Goal: Task Accomplishment & Management: Complete application form

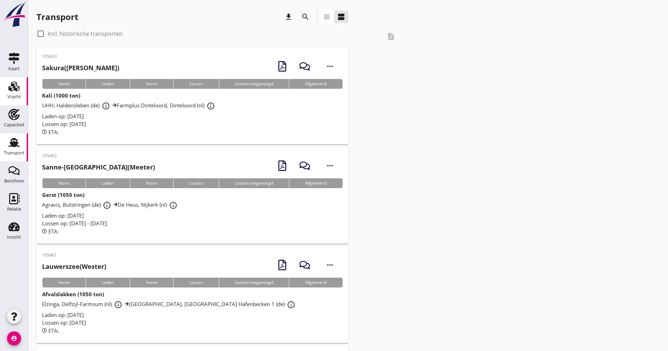
click at [13, 86] on use at bounding box center [13, 86] width 11 height 10
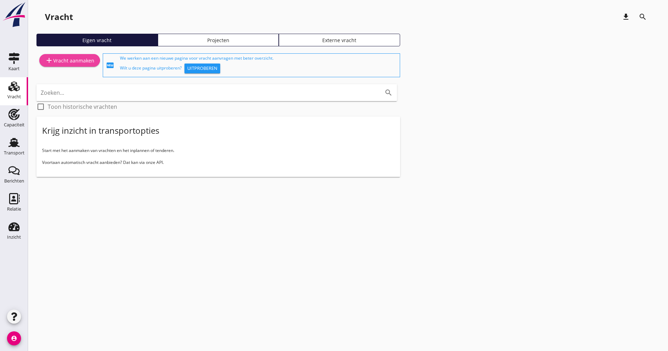
click at [65, 59] on div "add Vracht aanmaken" at bounding box center [69, 60] width 49 height 8
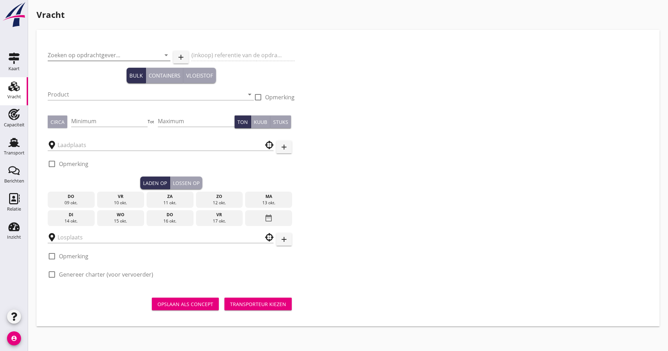
click at [90, 50] on input "Zoeken op opdrachtgever..." at bounding box center [99, 54] width 103 height 11
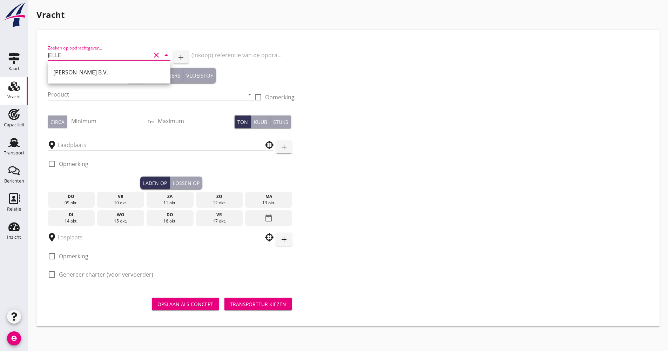
click at [91, 71] on div "[PERSON_NAME] B.V." at bounding box center [109, 72] width 112 height 8
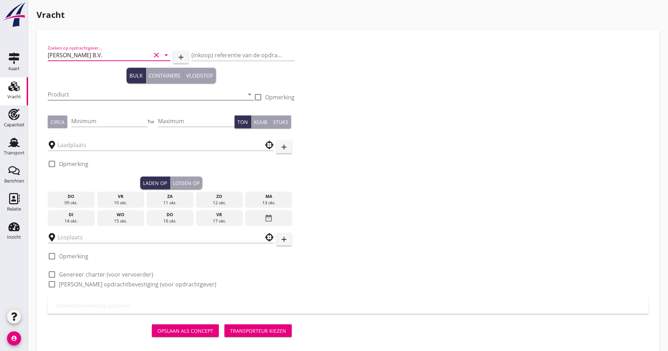
type input "[PERSON_NAME] B.V."
click at [87, 92] on input "Product" at bounding box center [146, 94] width 196 height 11
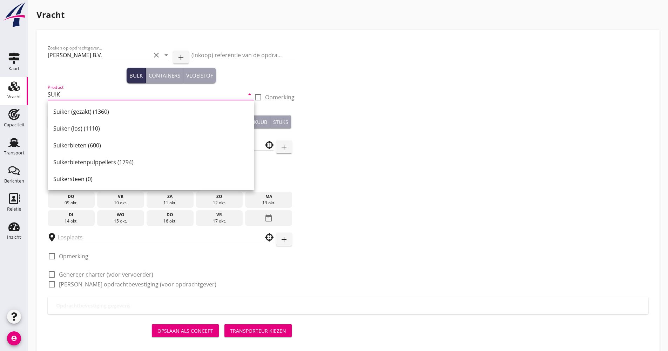
click at [79, 163] on div "Suikerbietenpulppellets (1794)" at bounding box center [150, 162] width 195 height 8
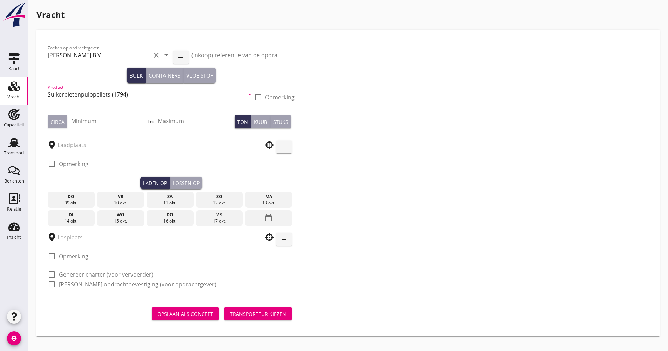
type input "Suikerbietenpulppellets (1794)"
click at [105, 123] on input "Minimum" at bounding box center [109, 120] width 77 height 11
type input "900"
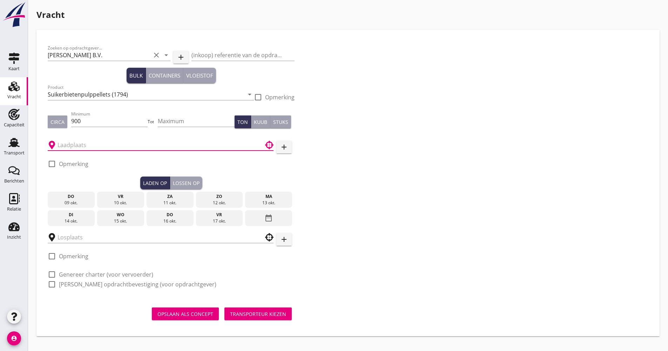
click at [97, 149] on input "text" at bounding box center [156, 144] width 196 height 11
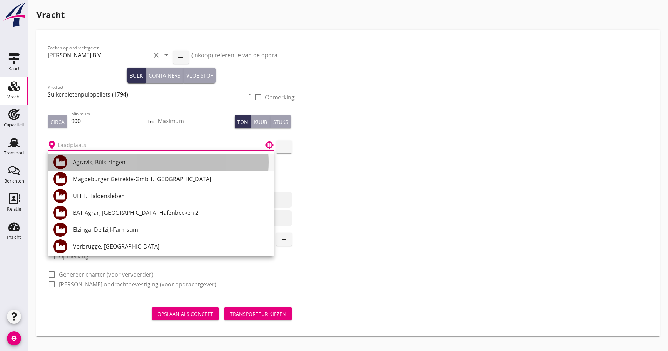
click at [103, 161] on div "Agravis, Bülstringen" at bounding box center [170, 162] width 195 height 8
type input "Agravis, Bülstringen"
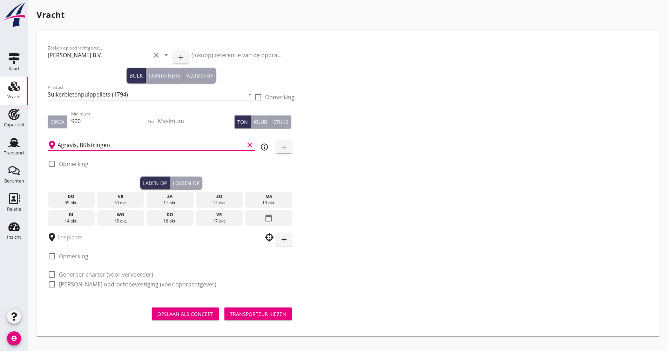
click at [123, 223] on div "15 okt." at bounding box center [120, 221] width 43 height 6
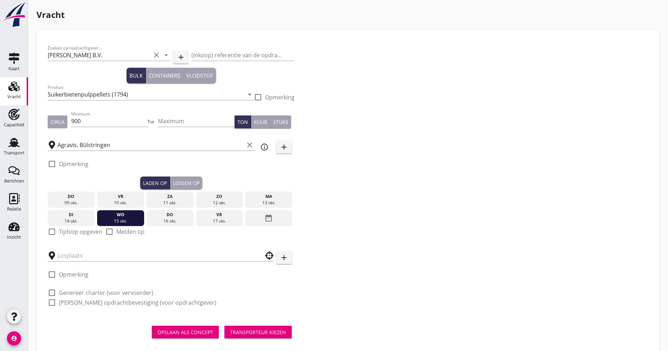
click at [74, 230] on label "Tijdstip opgeven" at bounding box center [80, 231] width 43 height 7
checkbox input "true"
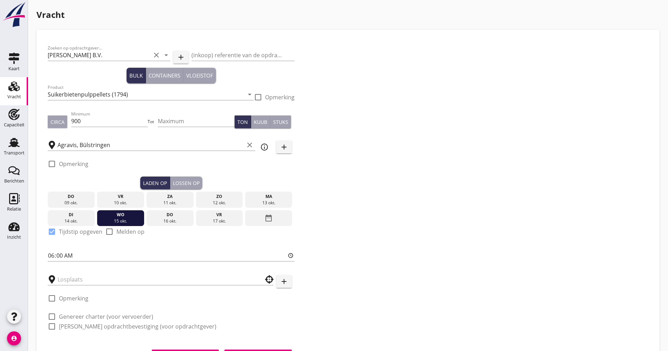
scroll to position [36, 0]
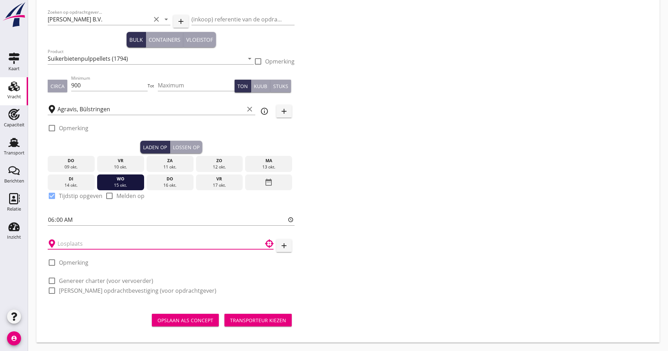
click at [107, 247] on input "text" at bounding box center [156, 243] width 196 height 11
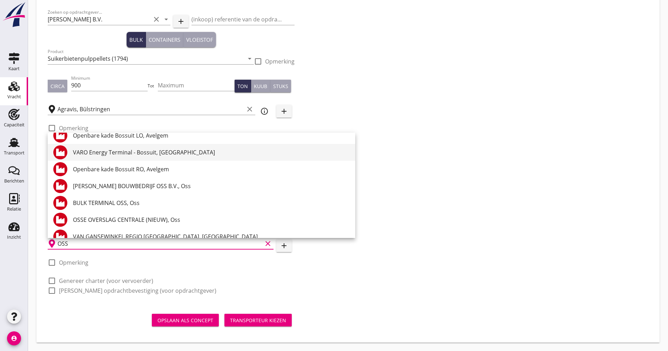
scroll to position [245, 0]
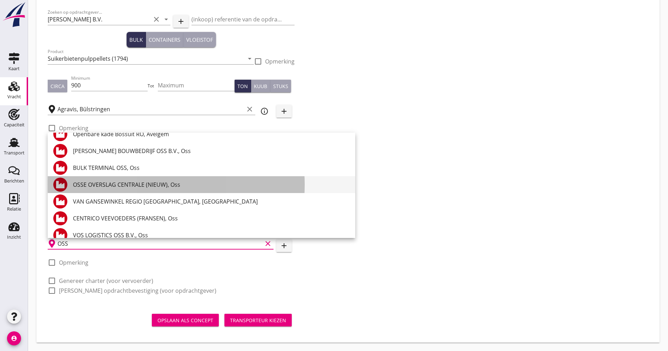
click at [177, 187] on div "OSSE OVERSLAG CENTRALE (NIEUW), Oss" at bounding box center [211, 184] width 277 height 8
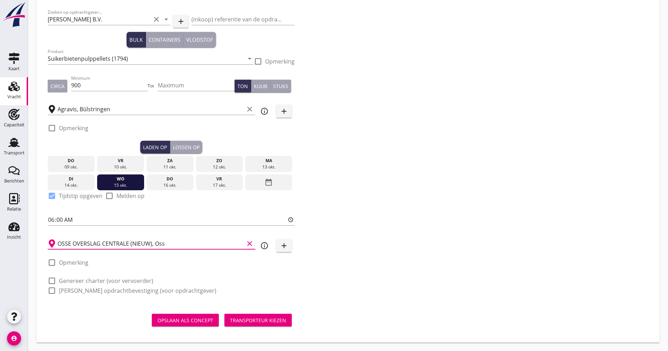
type input "OSSE OVERSLAG CENTRALE (NIEUW), Oss"
click at [265, 247] on icon "info_outline" at bounding box center [264, 245] width 8 height 8
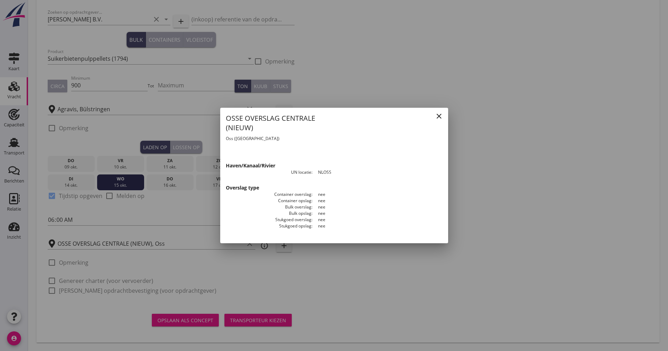
click at [437, 118] on icon "close" at bounding box center [439, 116] width 8 height 8
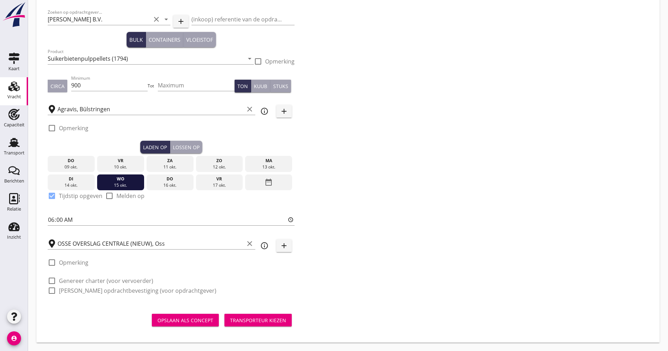
click at [133, 250] on div "OSSE OVERSLAG CENTRALE (NIEUW), Oss clear" at bounding box center [152, 243] width 208 height 22
click at [250, 243] on icon "clear" at bounding box center [249, 243] width 8 height 8
click at [285, 248] on icon "add" at bounding box center [284, 245] width 8 height 8
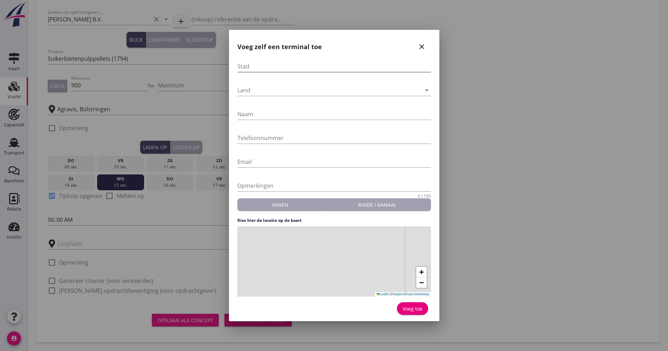
click at [274, 61] on input "Stad" at bounding box center [334, 66] width 194 height 11
type input "o"
type input "Oss"
type input "OOC"
click at [331, 256] on div "+ − Leaflet | © Mapbox © OpenStreetMap" at bounding box center [334, 261] width 194 height 70
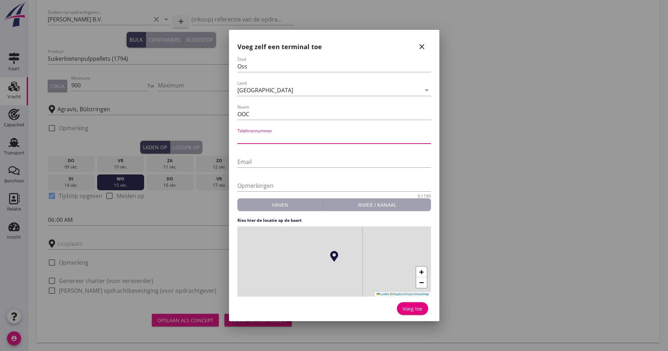
paste input "[PHONE_NUMBER]"
type input "[PHONE_NUMBER]"
click at [403, 309] on div "Voeg toe" at bounding box center [413, 308] width 20 height 7
type input "OOC"
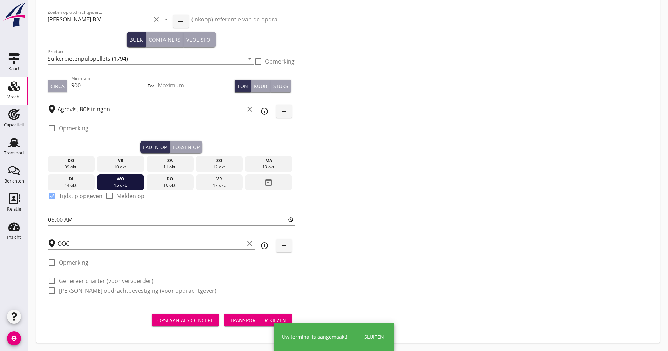
click at [115, 279] on label "Genereer charter (voor vervoerder)" at bounding box center [106, 280] width 94 height 7
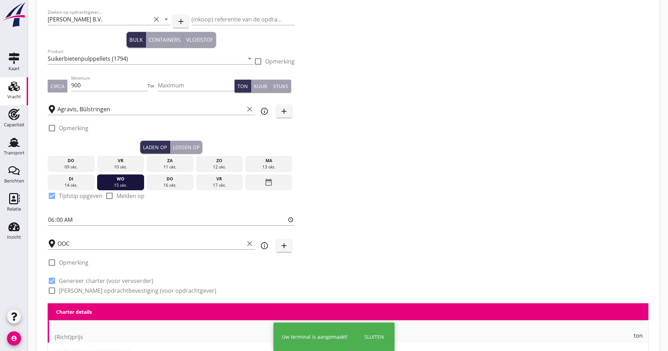
checkbox input "true"
click at [103, 293] on label "[PERSON_NAME] opdrachtbevestiging (voor opdrachtgever)" at bounding box center [137, 290] width 157 height 7
checkbox input "true"
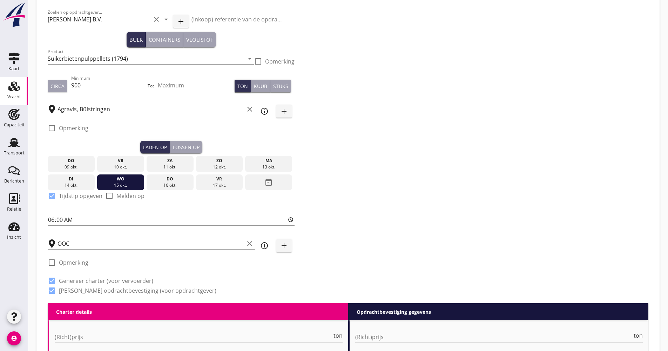
click at [188, 144] on div "Lossen op" at bounding box center [186, 146] width 27 height 7
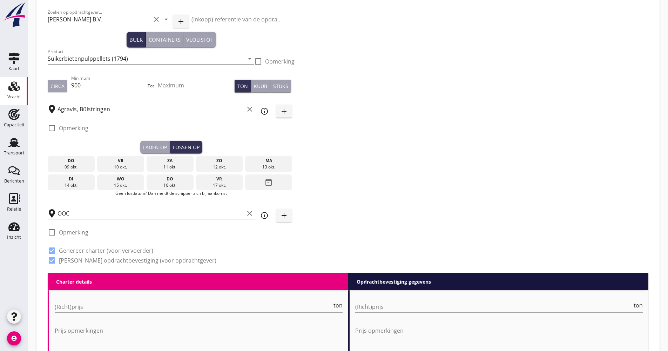
click at [260, 180] on div "date_range" at bounding box center [268, 182] width 47 height 16
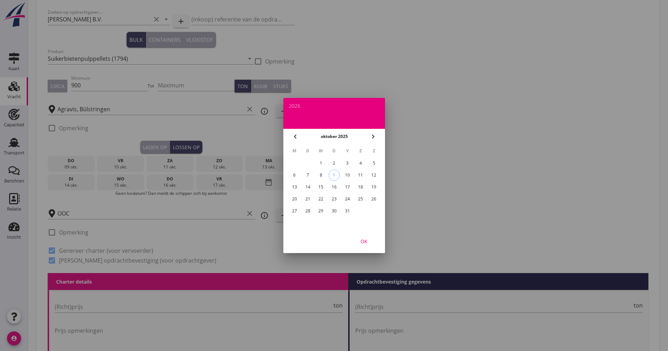
click at [311, 200] on div "21" at bounding box center [307, 198] width 11 height 11
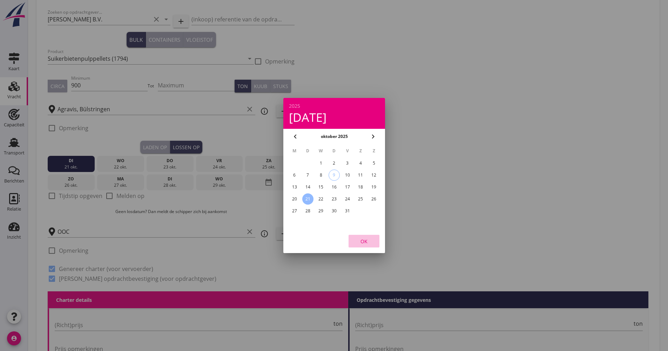
click at [367, 239] on div "OK" at bounding box center [364, 240] width 20 height 7
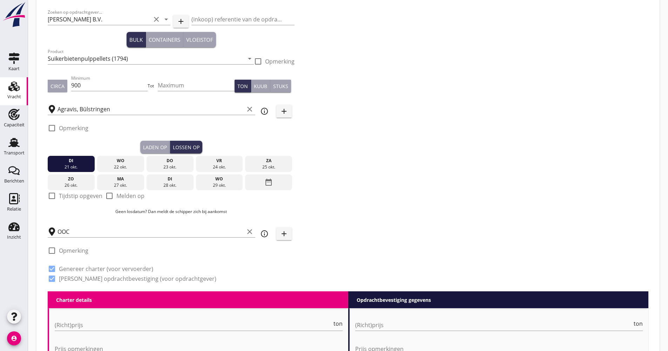
click at [125, 194] on label "Melden op" at bounding box center [130, 195] width 28 height 7
checkbox input "true"
drag, startPoint x: 81, startPoint y: 163, endPoint x: 128, endPoint y: 166, distance: 46.4
click at [128, 166] on div "[DATE] [DATE] [DATE] [DATE] [DATE] [DATE] [DATE] [DATE] [DATE] date_range" at bounding box center [171, 171] width 247 height 37
click at [128, 166] on div "22 okt." at bounding box center [120, 167] width 43 height 6
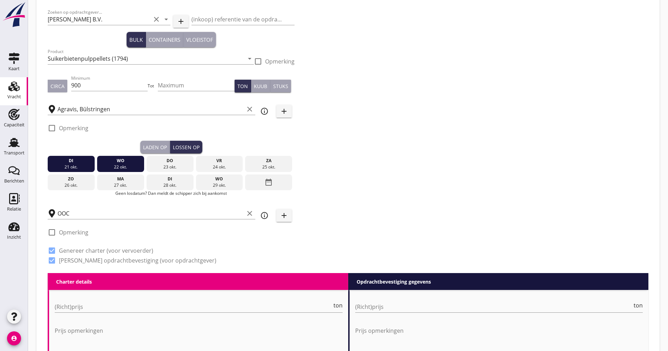
drag, startPoint x: 84, startPoint y: 168, endPoint x: 174, endPoint y: 173, distance: 89.9
click at [174, 173] on div "[DATE] [DATE] [DATE] [DATE] [DATE] [DATE] [DATE] [DATE] [DATE] date_range" at bounding box center [171, 171] width 247 height 37
click at [174, 169] on div "23 okt." at bounding box center [169, 167] width 43 height 6
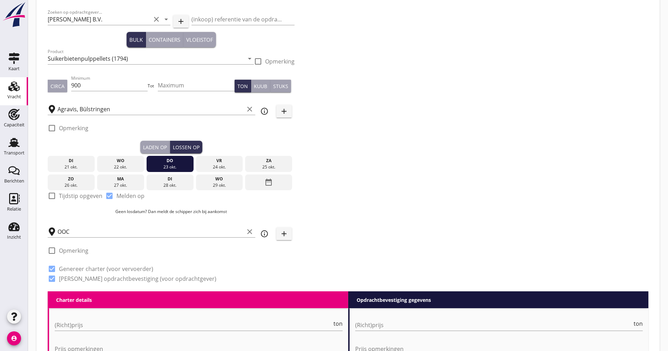
click at [87, 169] on div "21 okt." at bounding box center [70, 167] width 43 height 6
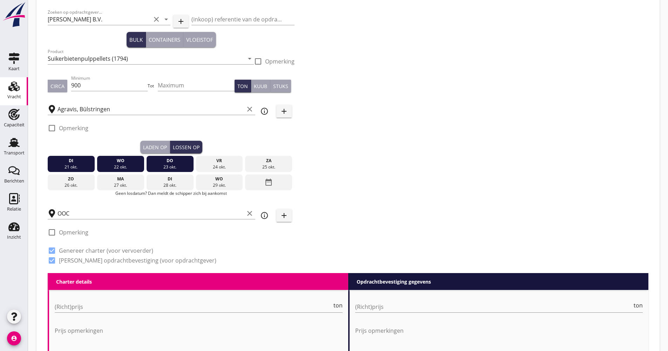
click at [84, 167] on div "21 okt." at bounding box center [70, 167] width 43 height 6
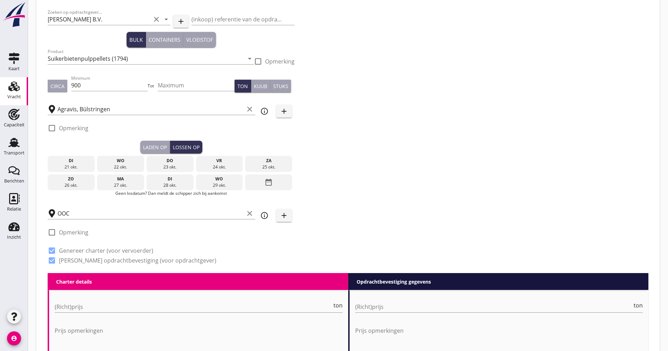
drag, startPoint x: 84, startPoint y: 164, endPoint x: 165, endPoint y: 164, distance: 81.0
click at [165, 164] on div "[DATE] [DATE] [DATE] [DATE] [DATE] [DATE] [DATE] [DATE] [DATE] date_range" at bounding box center [171, 171] width 247 height 37
click at [168, 164] on div "23 okt." at bounding box center [169, 167] width 43 height 6
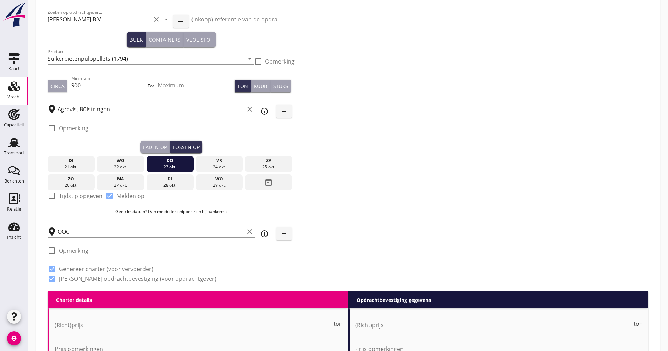
click at [139, 164] on div "22 okt." at bounding box center [120, 167] width 43 height 6
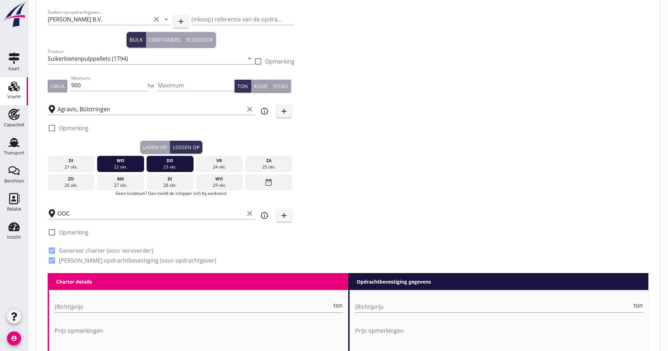
click at [96, 167] on div "[DATE] [DATE] [DATE] [DATE] [DATE] [DATE] [DATE] [DATE] [DATE] date_range" at bounding box center [171, 171] width 247 height 37
click at [87, 168] on div "21 okt." at bounding box center [70, 167] width 43 height 6
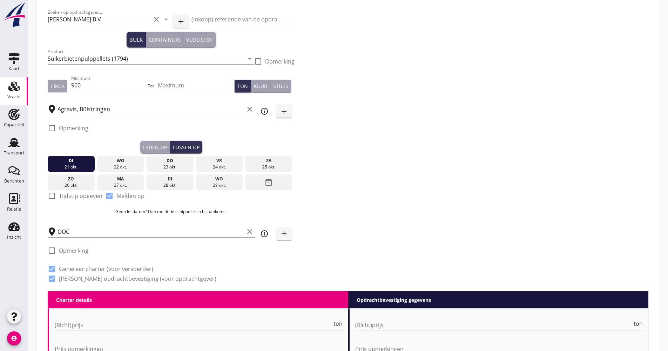
drag, startPoint x: 79, startPoint y: 168, endPoint x: 166, endPoint y: 166, distance: 86.6
click at [166, 166] on div "[DATE] [DATE] [DATE] [DATE] [DATE] [DATE] [DATE] [DATE] [DATE] date_range" at bounding box center [171, 171] width 247 height 37
click at [167, 165] on div "23 okt." at bounding box center [169, 167] width 43 height 6
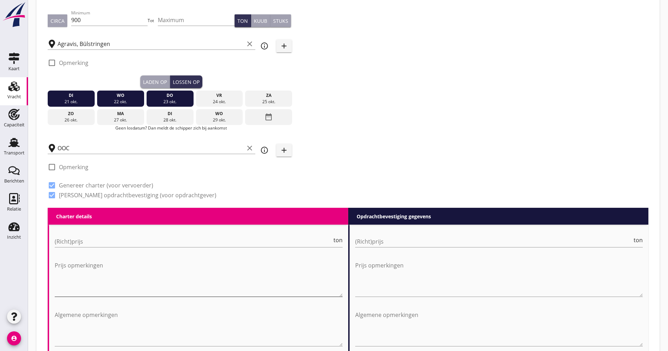
scroll to position [176, 0]
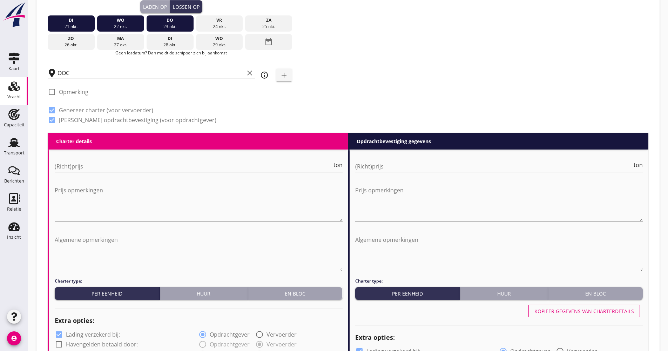
click at [74, 170] on input "(Richt)prijs" at bounding box center [193, 166] width 277 height 11
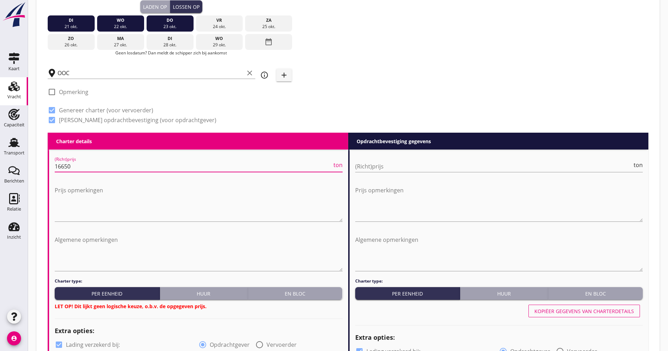
type input "16650"
click at [310, 302] on div "Charter type: Per eenheid Huur En bloc LET OP! Dit lijkt geen logische keuze, o…" at bounding box center [199, 294] width 288 height 32
drag, startPoint x: 309, startPoint y: 295, endPoint x: 305, endPoint y: 292, distance: 4.7
click at [309, 294] on div "En bloc" at bounding box center [295, 293] width 89 height 7
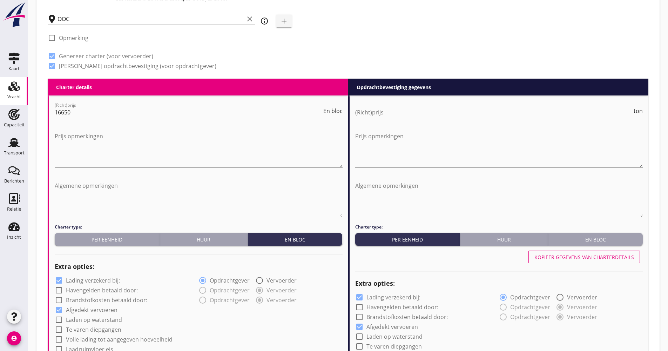
scroll to position [281, 0]
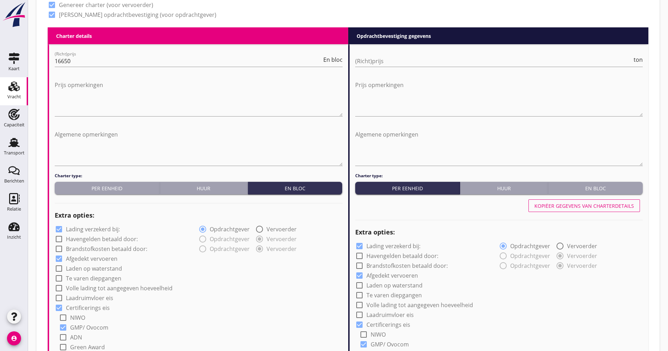
click at [98, 230] on label "Lading verzekerd bij:" at bounding box center [93, 228] width 54 height 7
checkbox input "false"
click at [102, 287] on label "Volle lading tot aangegeven hoeveelheid" at bounding box center [119, 287] width 107 height 7
checkbox input "true"
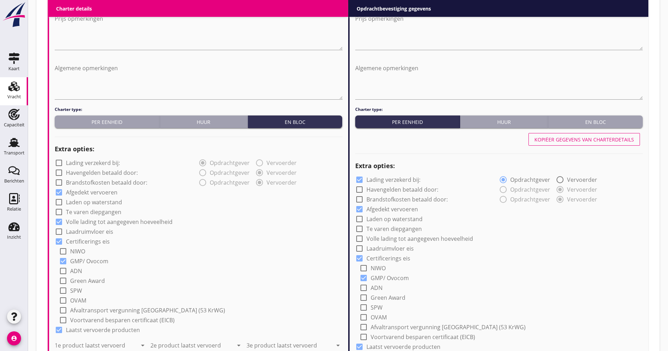
scroll to position [421, 0]
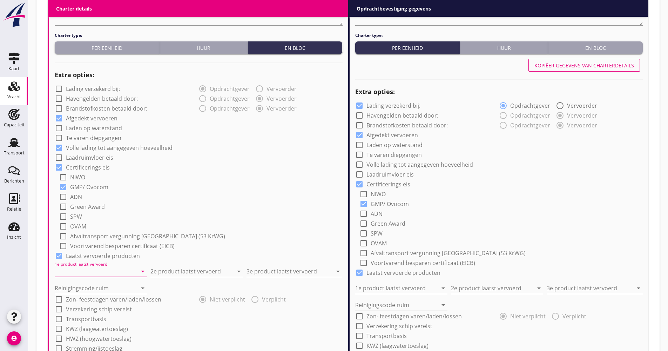
click at [97, 272] on input "1e product laatst vervoerd" at bounding box center [96, 270] width 82 height 11
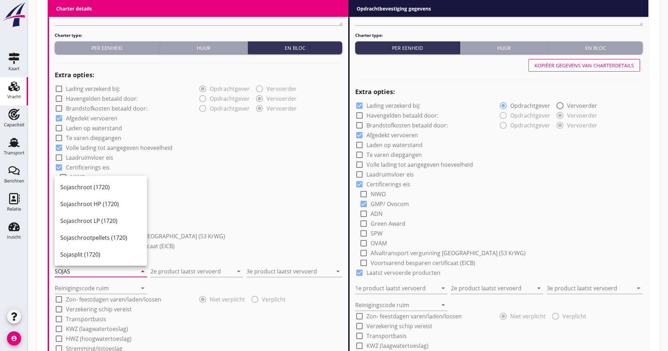
drag, startPoint x: 102, startPoint y: 189, endPoint x: 114, endPoint y: 205, distance: 20.1
click at [101, 189] on div "Sojaschroot (1720)" at bounding box center [100, 187] width 81 height 8
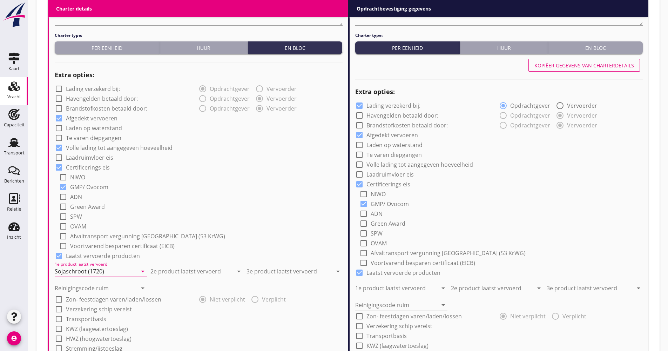
type input "Sojaschroot (1720)"
click at [173, 276] on div "2e product laatst vervoerd arrow_drop_down" at bounding box center [196, 270] width 92 height 11
click at [181, 289] on div "Coils (5412)" at bounding box center [196, 288] width 81 height 8
type input "Coils (5412)"
click at [262, 268] on input "3e product laatst vervoerd" at bounding box center [290, 270] width 86 height 11
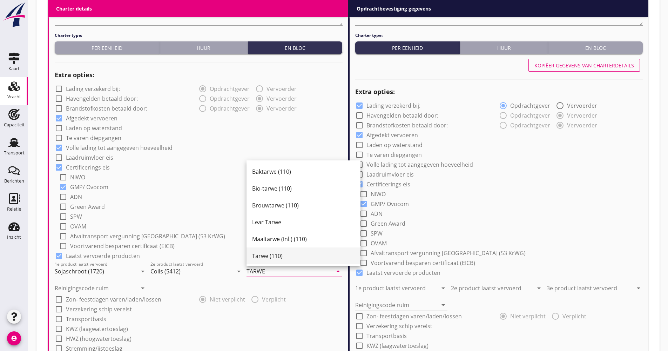
click at [269, 255] on div "Tarwe (110)" at bounding box center [303, 255] width 103 height 8
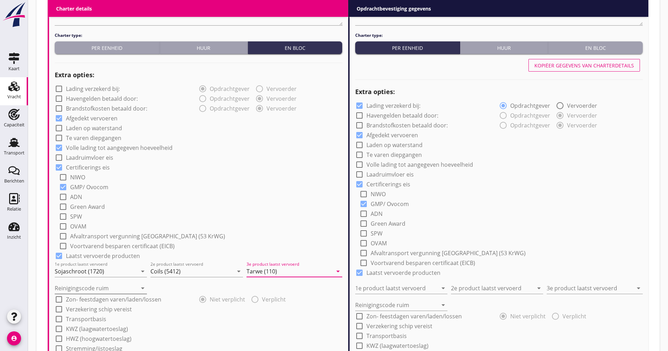
type input "Tarwe (110)"
click at [89, 293] on div "Reinigingscode ruim arrow_drop_down" at bounding box center [101, 287] width 92 height 11
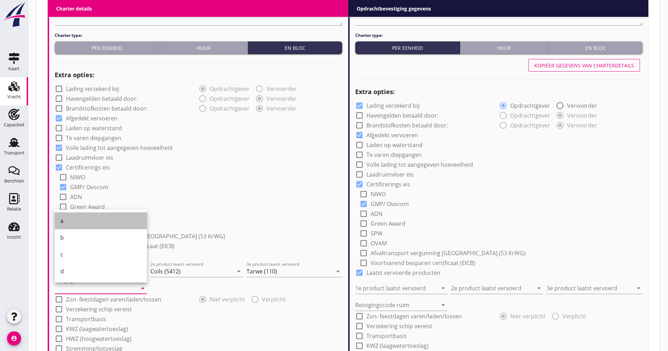
click at [77, 222] on div "a" at bounding box center [100, 220] width 81 height 8
type input "a"
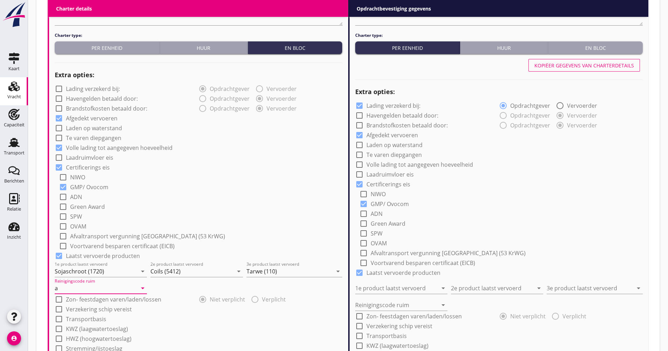
click at [84, 305] on div "check_box_outline_blank Verzekering schip vereist" at bounding box center [199, 308] width 288 height 10
click at [80, 312] on label "Verzekering schip vereist" at bounding box center [99, 308] width 66 height 7
checkbox input "true"
click at [79, 316] on label "Transportbasis" at bounding box center [86, 318] width 40 height 7
checkbox input "true"
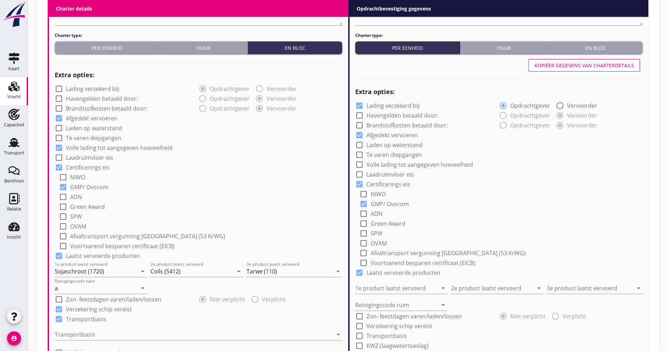
click at [83, 323] on div "check_box Transportbasis" at bounding box center [81, 319] width 52 height 8
click at [87, 332] on div at bounding box center [194, 334] width 278 height 11
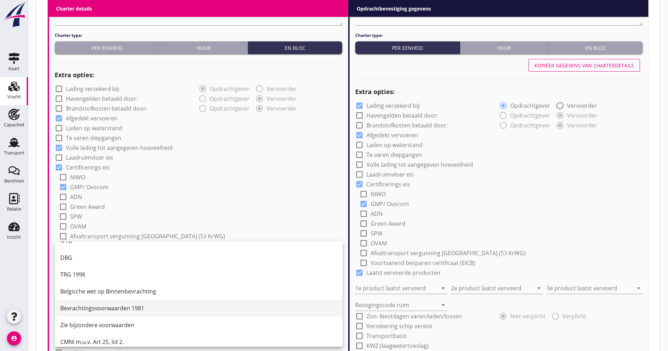
scroll to position [18, 0]
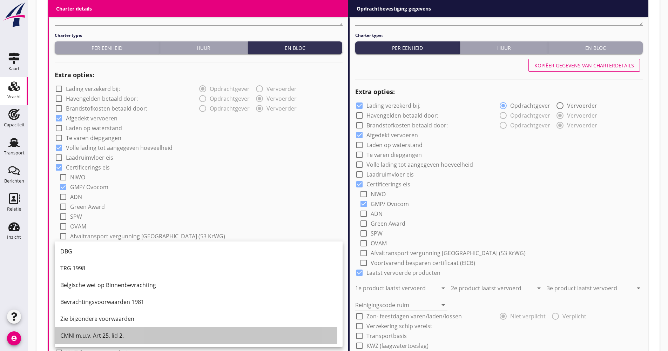
drag, startPoint x: 100, startPoint y: 333, endPoint x: 99, endPoint y: 325, distance: 8.8
click at [100, 334] on div "CMNI m.u.v. Art 25, lid 2." at bounding box center [198, 335] width 277 height 8
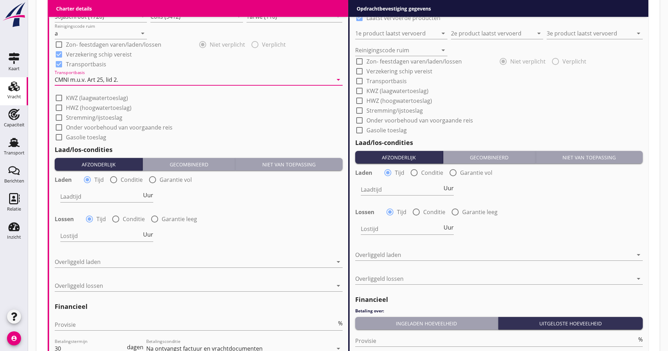
scroll to position [702, 0]
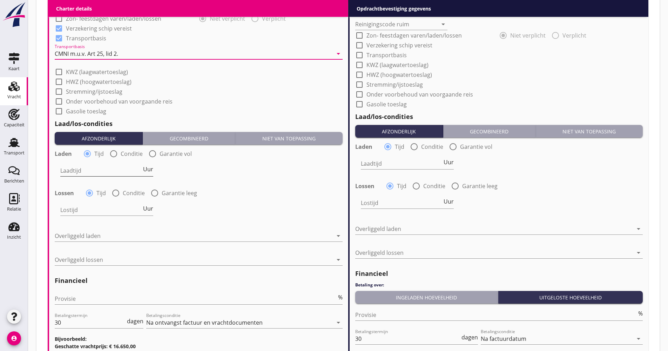
click at [150, 169] on span "Uur" at bounding box center [148, 169] width 10 height 6
type input "2"
click at [122, 190] on div "radio_button_unchecked Conditie" at bounding box center [128, 193] width 33 height 8
click at [119, 192] on div at bounding box center [116, 193] width 12 height 12
radio input "false"
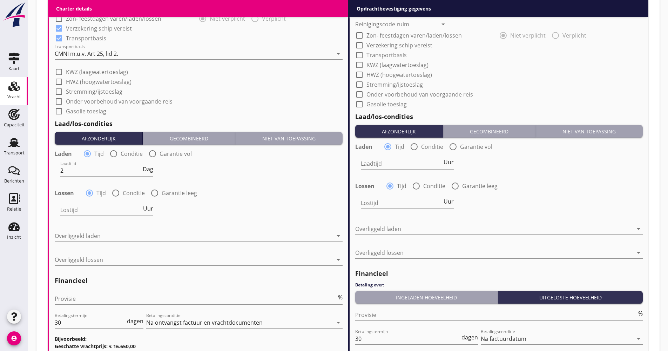
radio input "true"
click at [109, 212] on div at bounding box center [125, 209] width 130 height 11
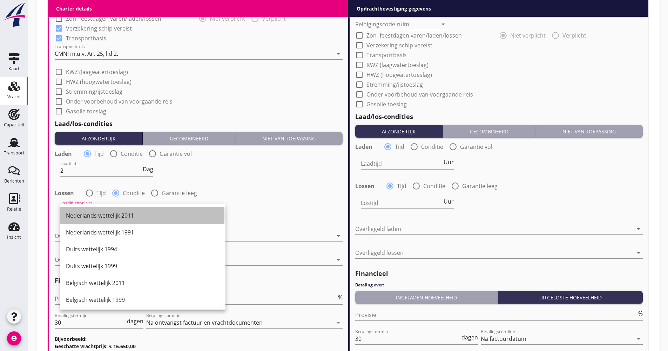
click at [104, 213] on div "Nederlands wettelijk 2011" at bounding box center [143, 215] width 154 height 8
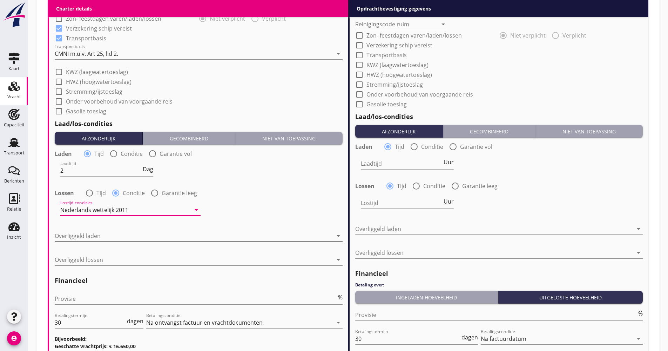
click at [89, 235] on div at bounding box center [194, 235] width 278 height 11
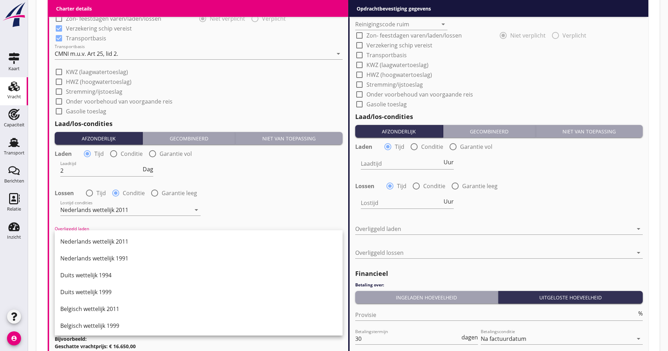
click at [88, 292] on div "Duits wettelijk 1999" at bounding box center [198, 292] width 277 height 8
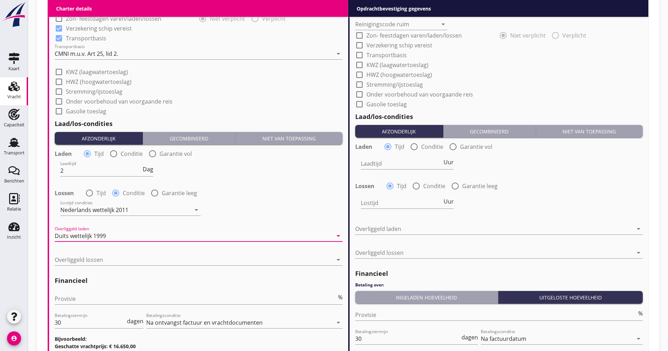
click at [92, 254] on div at bounding box center [194, 259] width 278 height 11
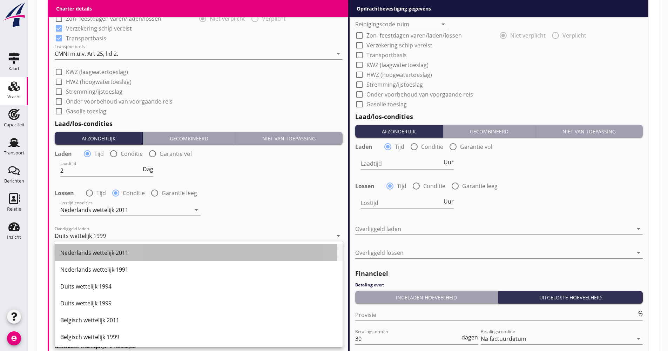
click at [92, 257] on div "Nederlands wettelijk 2011" at bounding box center [198, 252] width 277 height 17
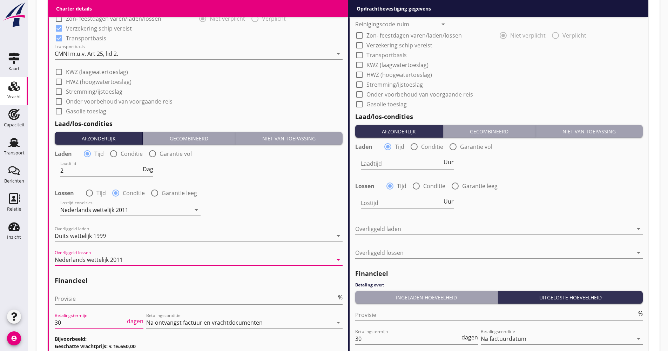
drag, startPoint x: 62, startPoint y: 324, endPoint x: 50, endPoint y: 325, distance: 11.9
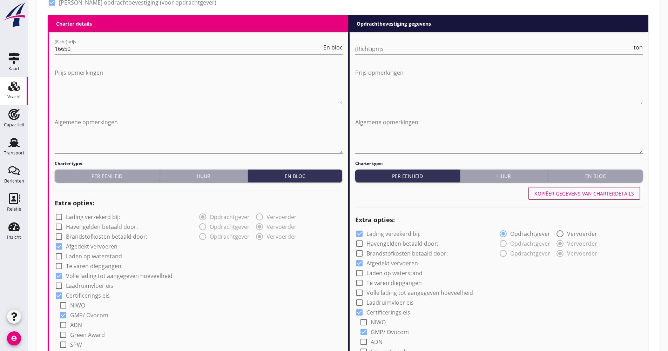
scroll to position [176, 0]
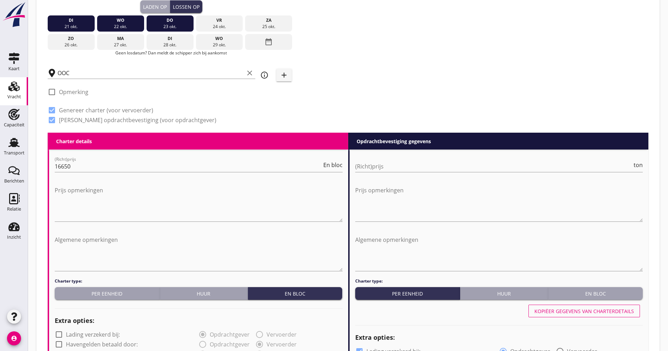
type input "21"
click at [580, 307] on div "Kopiëer gegevens van charterdetails" at bounding box center [584, 310] width 100 height 7
checkbox input "false"
checkbox input "true"
type input "Sojaschroot (1720)"
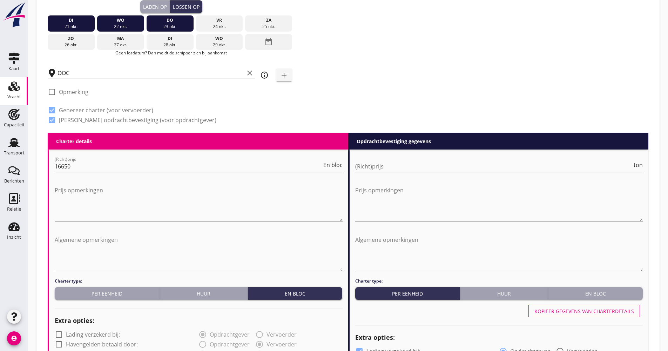
type input "Coils (5412)"
type input "Tarwe (110)"
type input "a"
checkbox input "true"
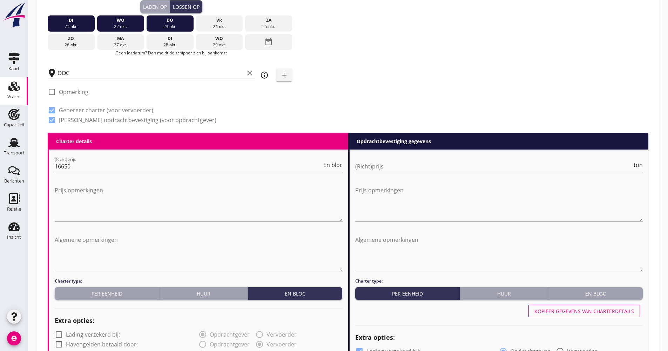
type input "2"
radio input "false"
radio input "true"
drag, startPoint x: 408, startPoint y: 165, endPoint x: 404, endPoint y: 163, distance: 4.1
click at [407, 165] on input "(Richt)prijs" at bounding box center [493, 166] width 277 height 11
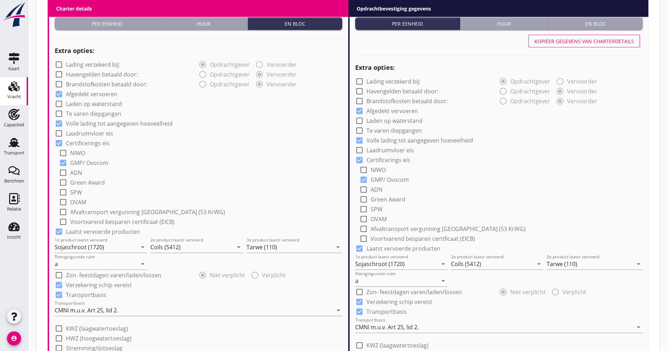
scroll to position [527, 0]
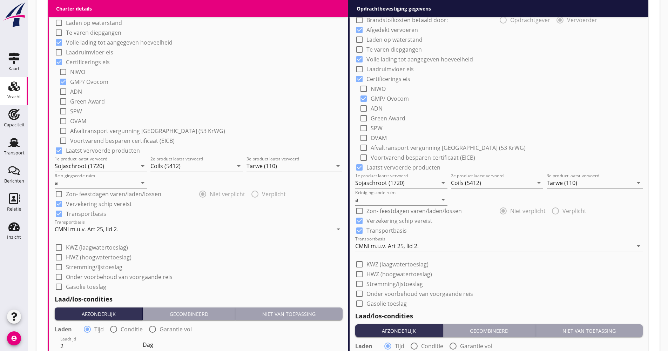
type input "19.25"
click at [391, 246] on div "CMNI m.u.v. Art 25, lid 2." at bounding box center [386, 246] width 63 height 6
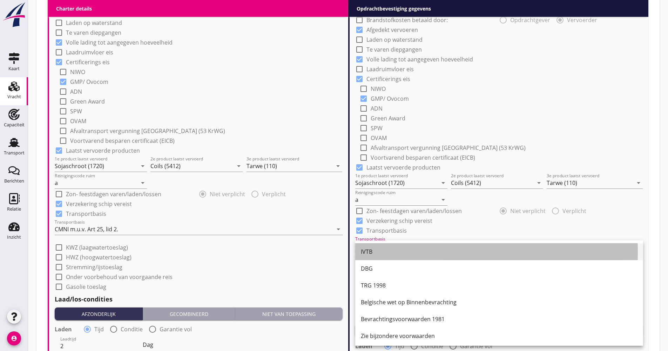
click at [389, 246] on div "IVTB" at bounding box center [499, 251] width 277 height 17
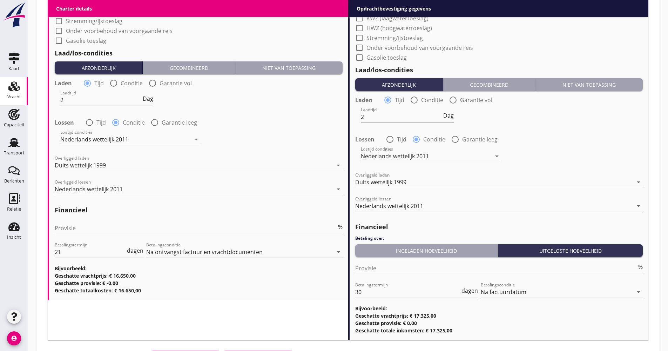
scroll to position [809, 0]
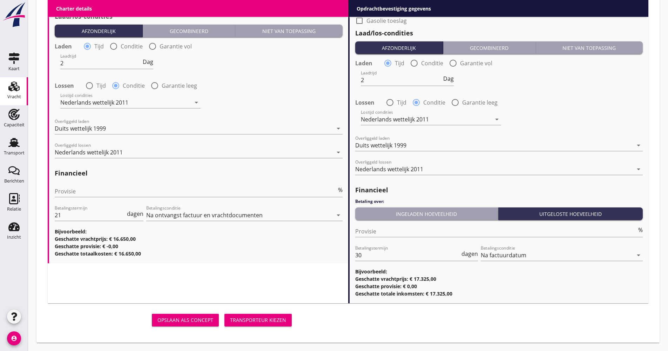
click at [403, 217] on div "Ingeladen hoeveelheid" at bounding box center [426, 213] width 137 height 7
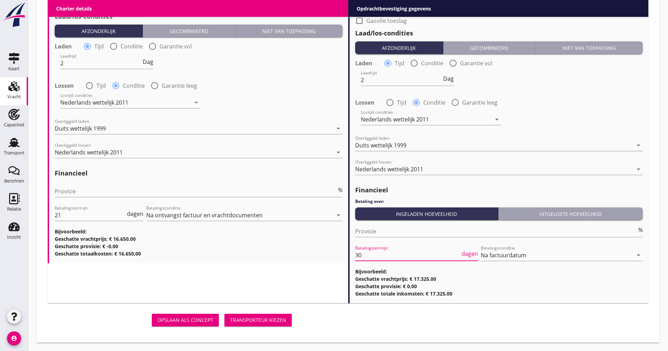
drag, startPoint x: 361, startPoint y: 254, endPoint x: 337, endPoint y: 246, distance: 25.2
type input "21"
click at [242, 324] on button "Transporteur kiezen" at bounding box center [257, 319] width 67 height 13
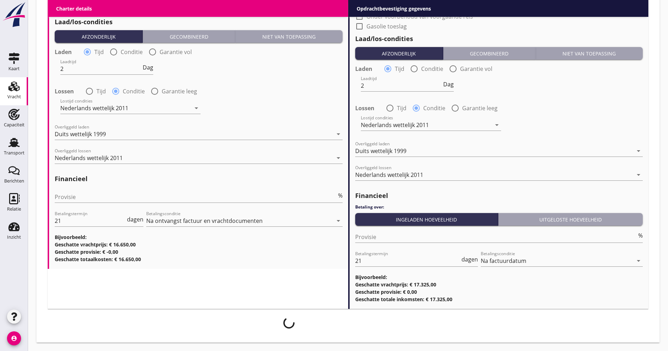
scroll to position [804, 0]
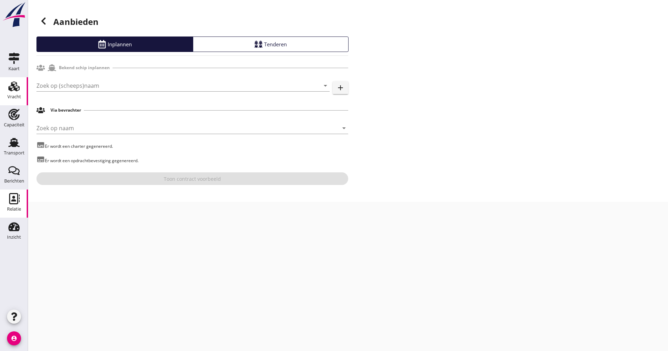
click at [16, 209] on div "Relatie" at bounding box center [14, 209] width 14 height 5
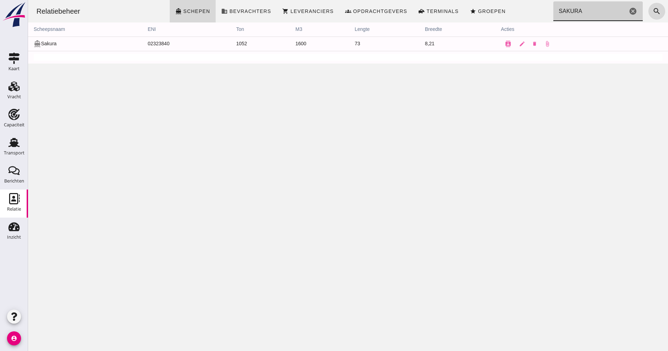
drag, startPoint x: 576, startPoint y: 8, endPoint x: 540, endPoint y: 6, distance: 35.9
click at [538, 6] on div "Relatiebeheer directions_boat Schepen business Bevrachters shopping_cart Levera…" at bounding box center [348, 11] width 634 height 22
type input "FALAISE"
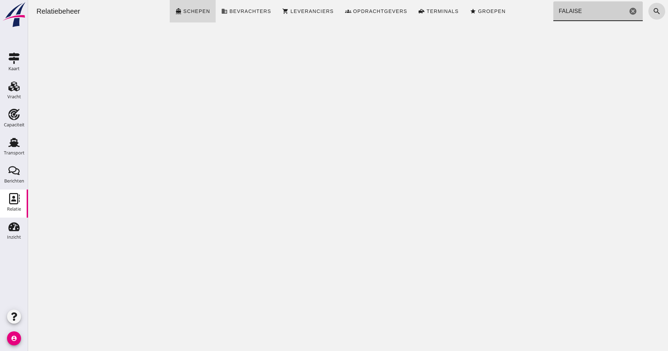
click at [559, 11] on input "FALAISE" at bounding box center [590, 11] width 74 height 20
click at [569, 9] on input "FALAISE" at bounding box center [590, 11] width 74 height 20
click at [579, 9] on input "FALAISE" at bounding box center [590, 11] width 74 height 20
click at [629, 13] on icon "cancel" at bounding box center [633, 11] width 8 height 8
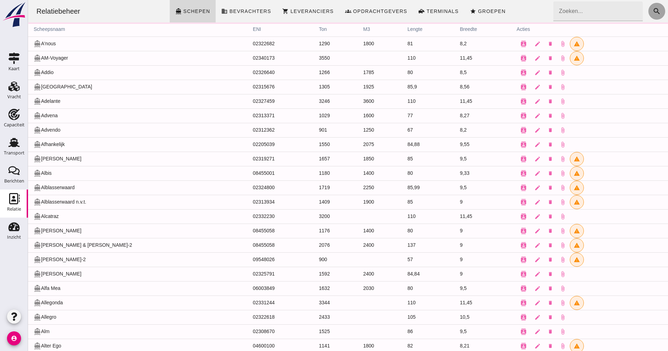
click at [656, 10] on button "search" at bounding box center [656, 11] width 17 height 17
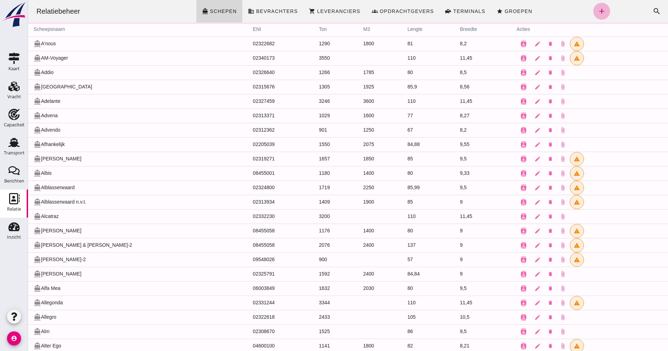
click at [598, 14] on icon "add" at bounding box center [602, 11] width 8 height 8
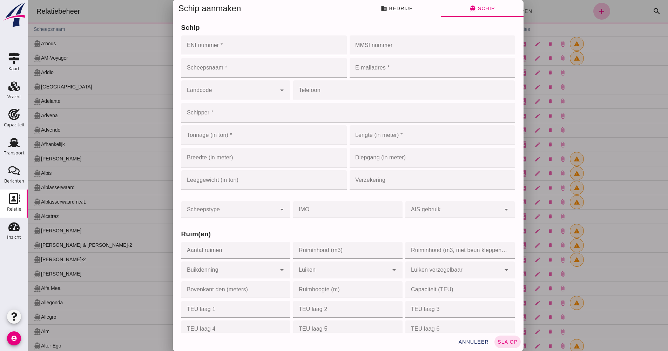
click at [295, 51] on input "ENI nummer *" at bounding box center [261, 45] width 161 height 20
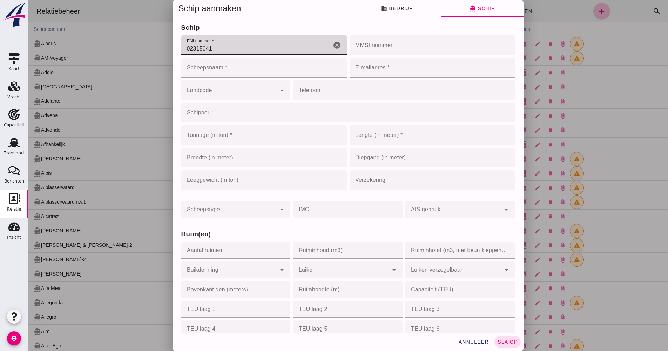
click at [289, 55] on input "02315041" at bounding box center [256, 45] width 150 height 20
type input "02315041"
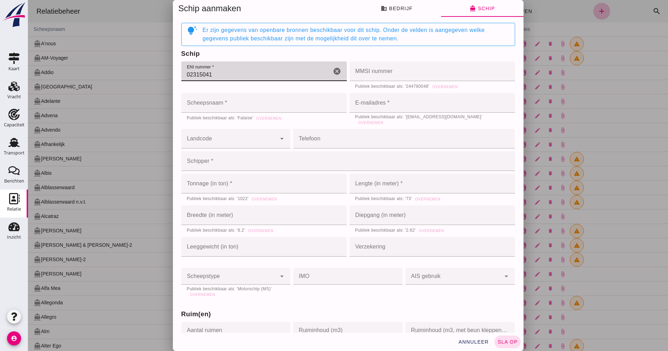
click at [258, 98] on input "Scheepsnaam *" at bounding box center [264, 103] width 166 height 20
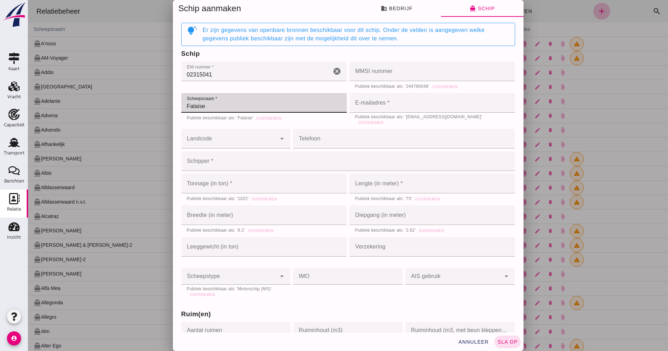
type input "Falaise"
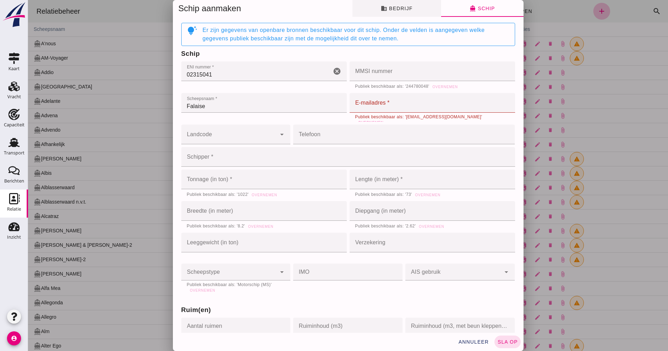
click at [404, 2] on button "business Bedrijf" at bounding box center [396, 8] width 89 height 17
click at [400, 9] on span "business Bedrijf" at bounding box center [397, 8] width 32 height 6
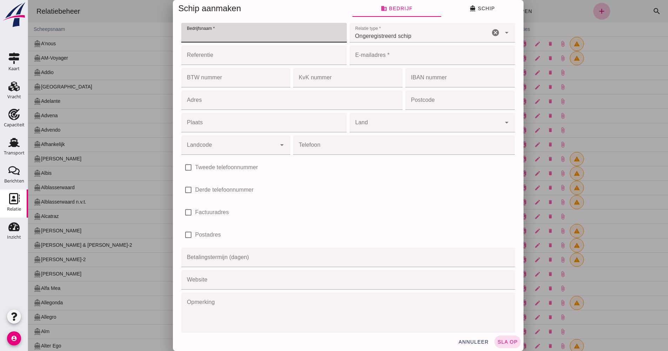
paste input "[PERSON_NAME]"
type input "[PERSON_NAME]"
click at [280, 59] on input "Referentie" at bounding box center [261, 55] width 161 height 20
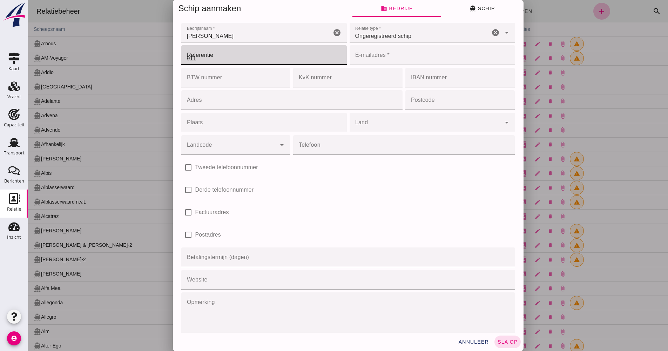
type input "911"
click at [372, 56] on input "E-mailadres *" at bounding box center [430, 55] width 161 height 20
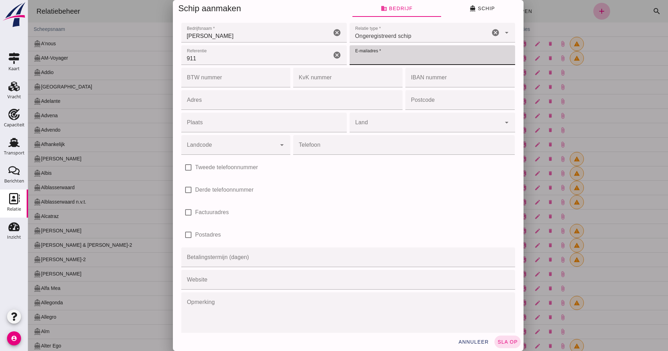
drag, startPoint x: 372, startPoint y: 56, endPoint x: 383, endPoint y: 113, distance: 58.2
type input "[EMAIL_ADDRESS][DOMAIN_NAME]"
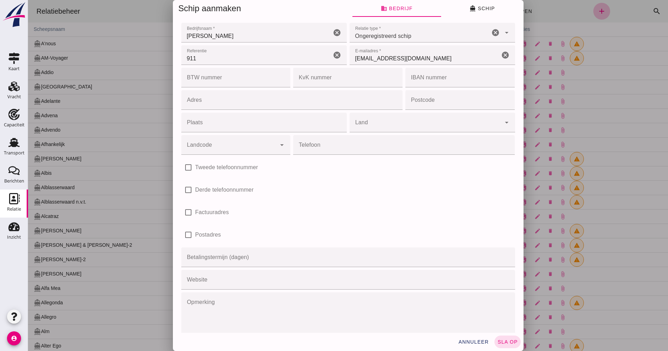
click at [206, 101] on input "Adres" at bounding box center [289, 100] width 217 height 20
click at [193, 99] on input "Adres" at bounding box center [289, 100] width 217 height 20
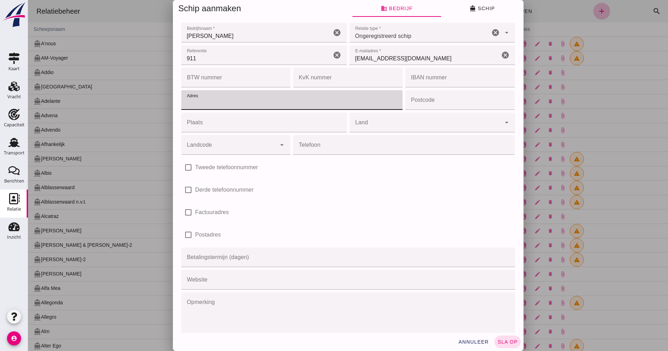
type input "[STREET_ADDRESS]"
click at [411, 104] on input "Postcode" at bounding box center [457, 100] width 105 height 20
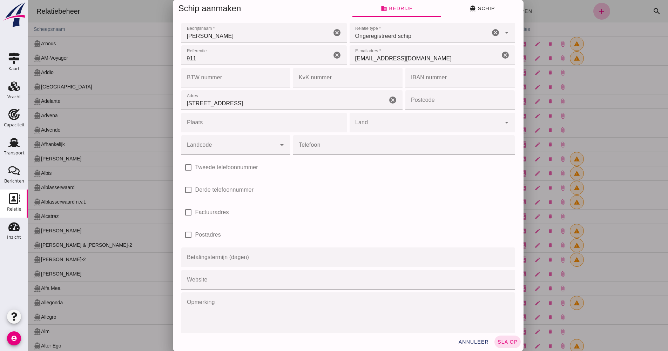
click at [426, 102] on input "Postcode" at bounding box center [457, 100] width 105 height 20
paste input "7981 EL"
type input "7981 EL"
click at [223, 123] on input "Plaats" at bounding box center [261, 123] width 161 height 20
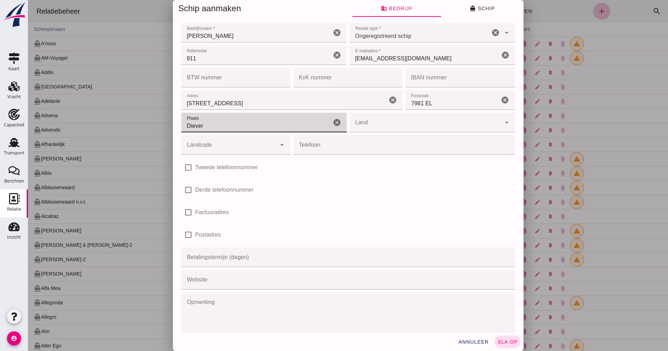
type input "Diever"
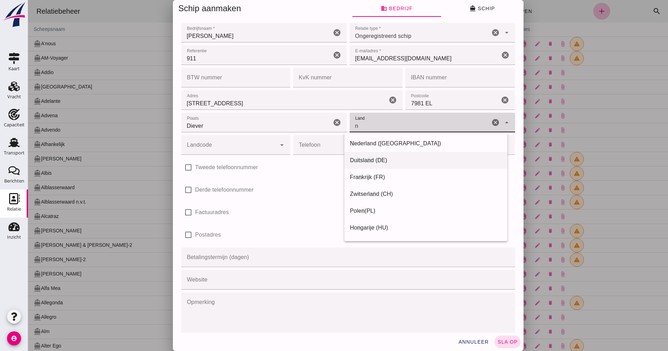
type input "[GEOGRAPHIC_DATA]"
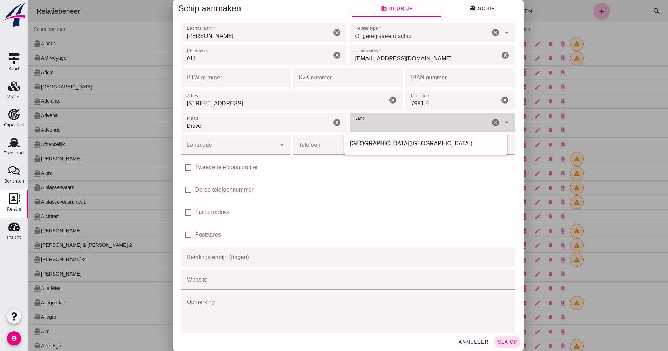
click at [246, 146] on input "Landcode" at bounding box center [228, 148] width 95 height 8
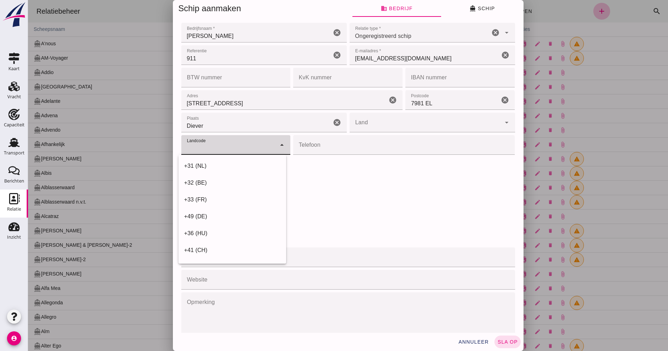
drag, startPoint x: 216, startPoint y: 169, endPoint x: 208, endPoint y: 159, distance: 12.5
click at [216, 169] on div "+31 (NL)" at bounding box center [232, 166] width 96 height 8
type input "+31 (NL)"
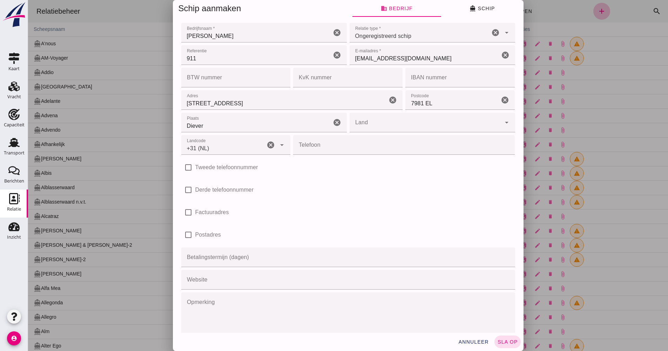
click at [333, 146] on input "Telefoon" at bounding box center [401, 145] width 217 height 20
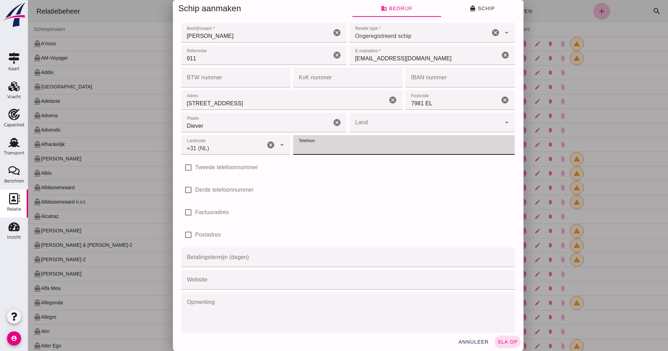
paste input "-31915376"
type input "-31915376"
click at [374, 128] on input "Land" at bounding box center [425, 126] width 151 height 8
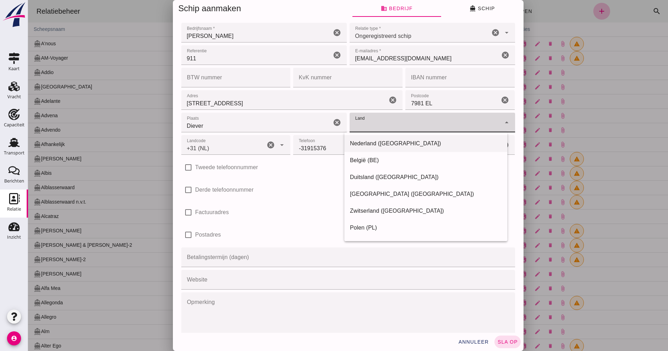
click at [353, 143] on div "Nederland ([GEOGRAPHIC_DATA])" at bounding box center [426, 143] width 152 height 8
type input "Nederland ([GEOGRAPHIC_DATA])"
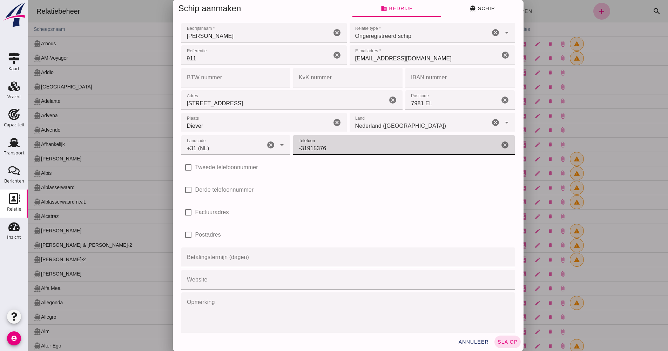
drag, startPoint x: 296, startPoint y: 147, endPoint x: 288, endPoint y: 149, distance: 7.8
click at [292, 149] on div "Telefoon Telefoon -31915376 cancel" at bounding box center [404, 145] width 224 height 22
type input "631915376"
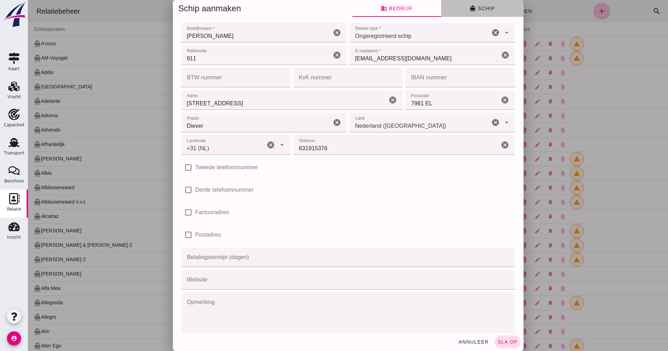
click at [482, 13] on button "directions_boat Schip" at bounding box center [482, 8] width 82 height 17
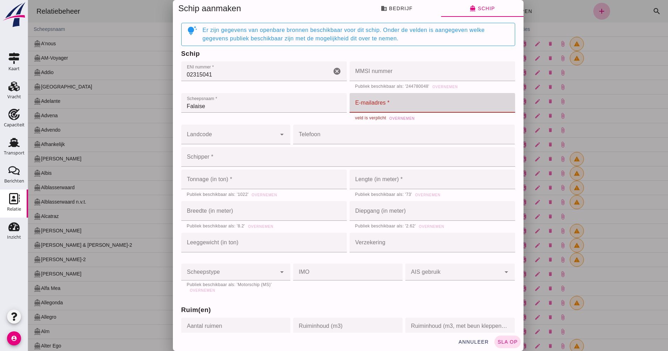
click at [376, 103] on input "E-mailadres *" at bounding box center [430, 103] width 161 height 20
paste input "[EMAIL_ADDRESS][DOMAIN_NAME]"
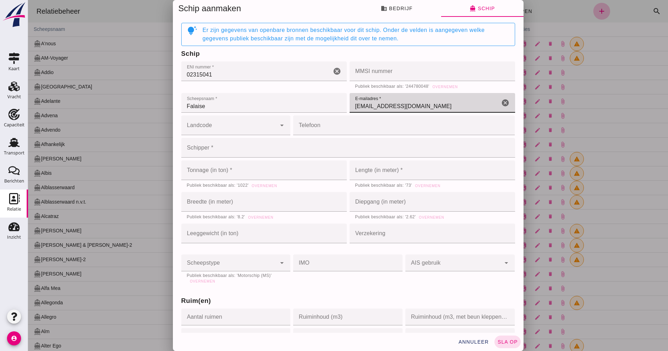
type input "[EMAIL_ADDRESS][DOMAIN_NAME]"
click at [232, 129] on input "Landcode" at bounding box center [228, 128] width 95 height 8
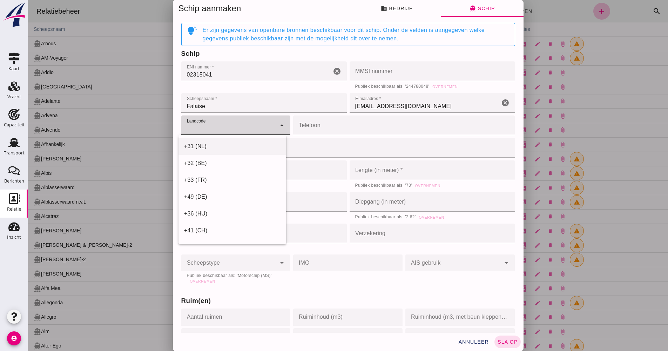
click at [205, 145] on div "+31 (NL)" at bounding box center [232, 146] width 96 height 8
type input "+31 (NL)"
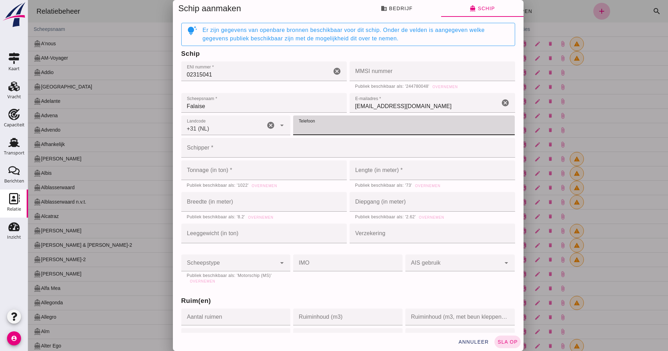
paste input "6-31915376"
click at [301, 128] on input "6-31915376" at bounding box center [396, 125] width 206 height 20
type input "631915376"
click at [235, 151] on input "Schipper *" at bounding box center [346, 148] width 330 height 20
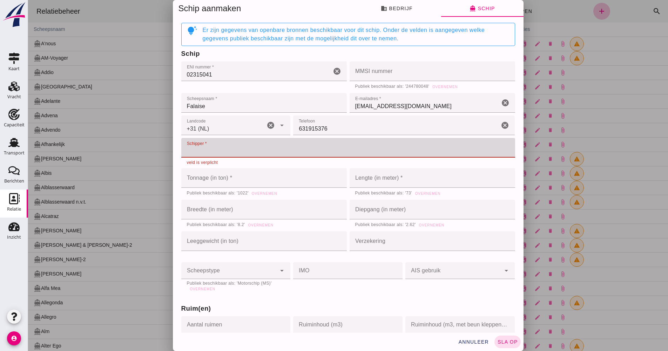
paste input "[PERSON_NAME]-Dost"
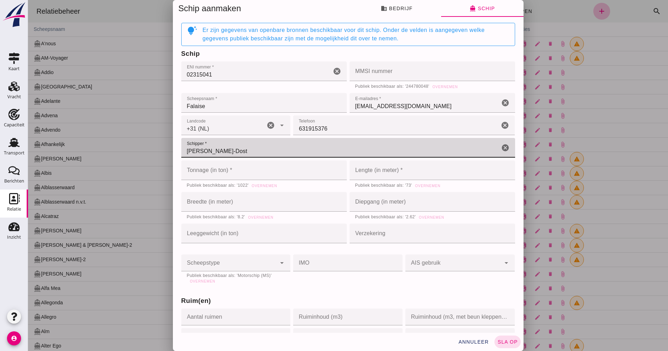
drag, startPoint x: 221, startPoint y: 149, endPoint x: 204, endPoint y: 144, distance: 17.9
click at [204, 144] on input "[PERSON_NAME]-Dost" at bounding box center [340, 148] width 318 height 20
type input "[PERSON_NAME]"
click at [209, 174] on input "Tonnage (in ton) *" at bounding box center [256, 170] width 151 height 20
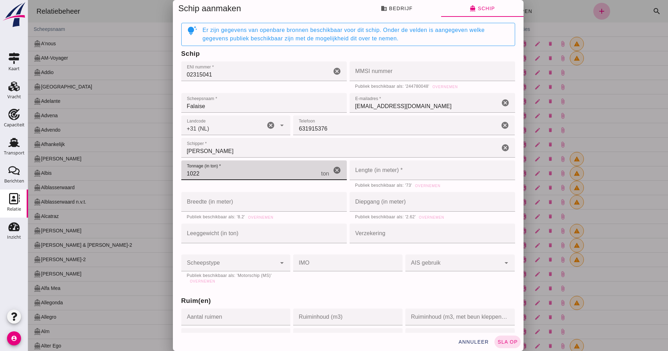
type input "1022"
click at [400, 173] on input "Lengte (in meter) *" at bounding box center [422, 170] width 144 height 20
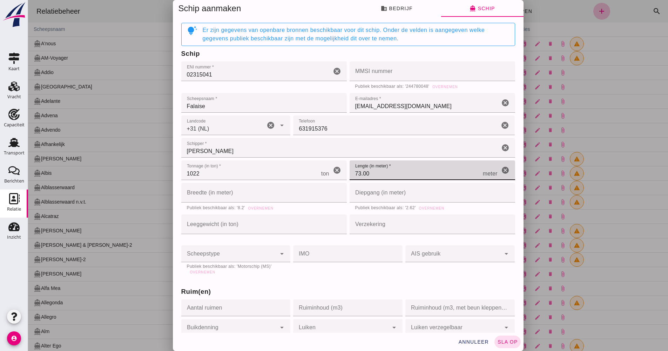
type input "73"
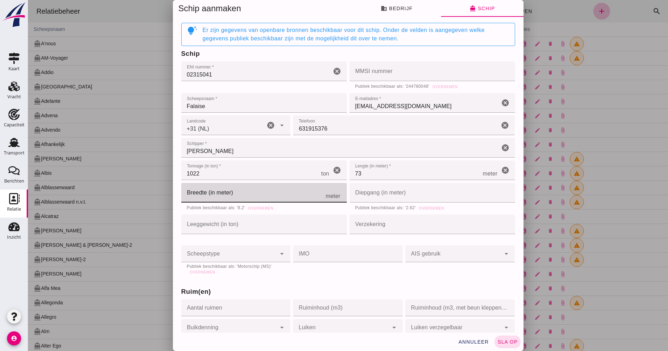
click at [282, 201] on input "Breedte (in meter)" at bounding box center [253, 193] width 144 height 20
type input "8.2"
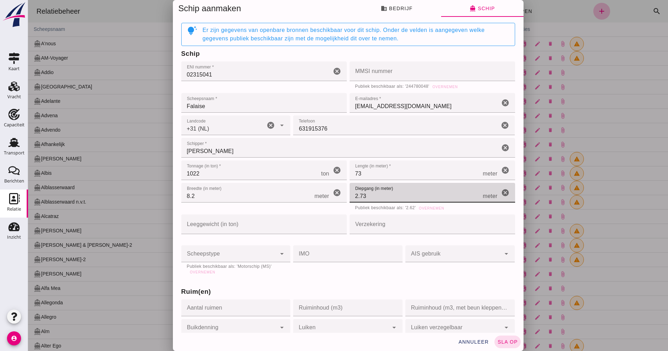
type input "2.73"
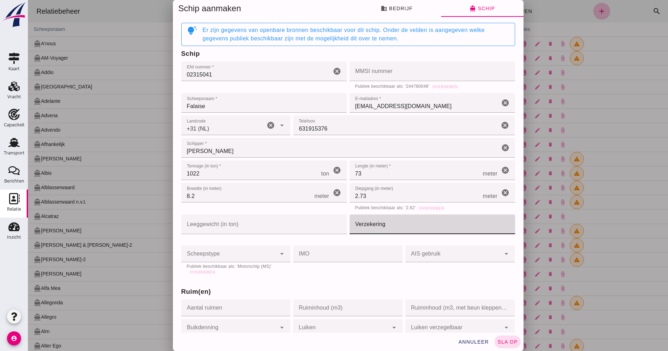
click at [381, 227] on input "Verzekering" at bounding box center [430, 224] width 161 height 20
type input "EOC"
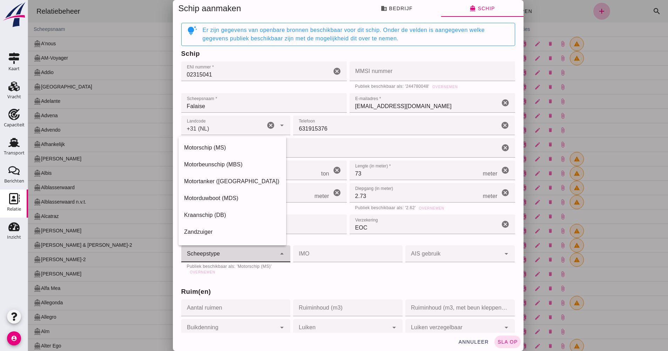
click at [239, 258] on div at bounding box center [228, 253] width 95 height 17
click at [215, 148] on div "Motorschip (MS)" at bounding box center [232, 147] width 96 height 8
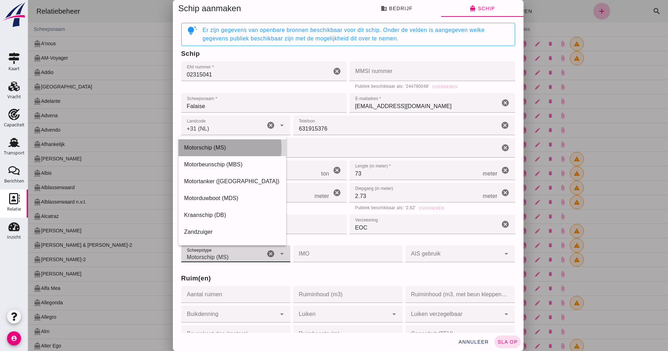
type input "motor_ship"
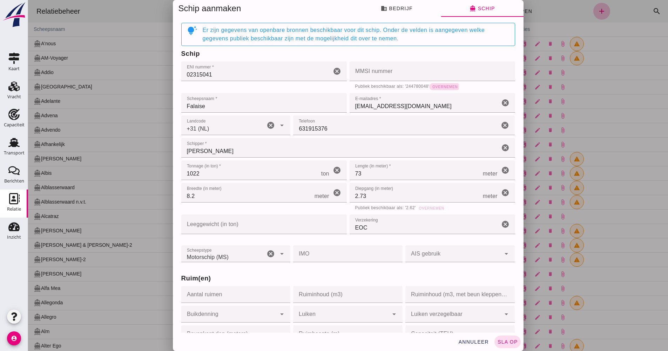
click at [434, 86] on span "Overnemen" at bounding box center [445, 87] width 26 height 4
type input "244780048"
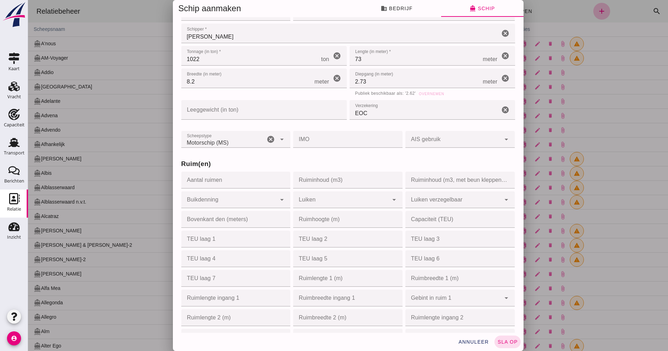
scroll to position [140, 0]
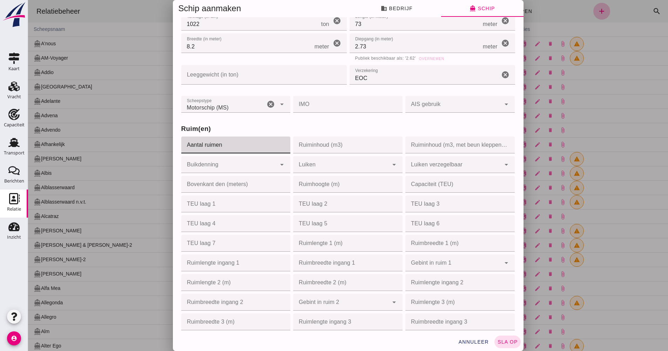
click at [242, 146] on input "Aantal ruimen" at bounding box center [233, 144] width 105 height 17
type input "3"
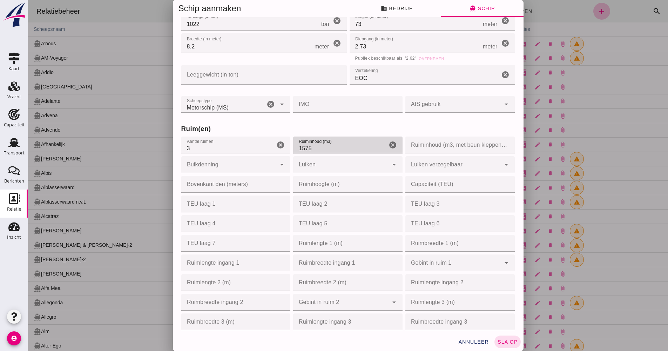
type input "1575"
click at [237, 164] on div at bounding box center [228, 164] width 95 height 17
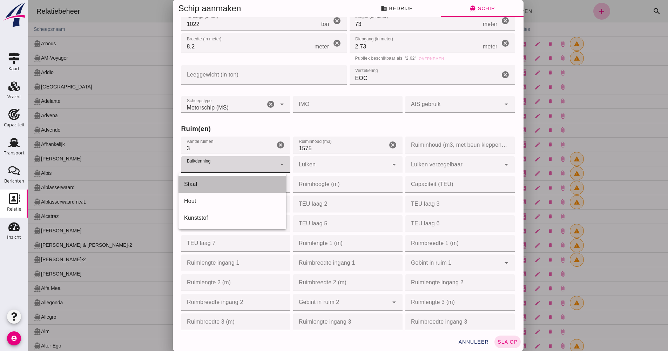
click at [218, 184] on div "Staal" at bounding box center [232, 184] width 96 height 8
type input "steel"
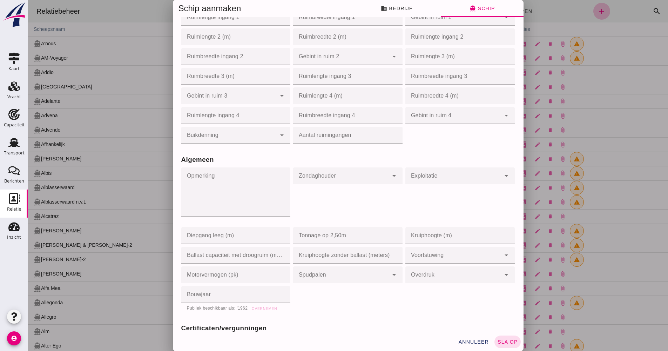
scroll to position [526, 0]
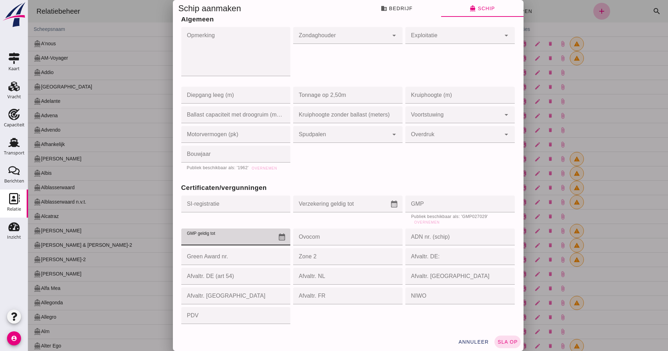
paste input "027029"
click at [278, 238] on icon "calendar_month" at bounding box center [282, 236] width 8 height 8
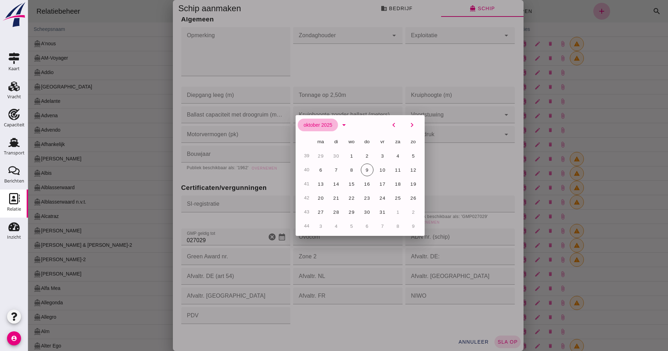
click at [331, 127] on button "oktober 2025" at bounding box center [318, 125] width 40 height 13
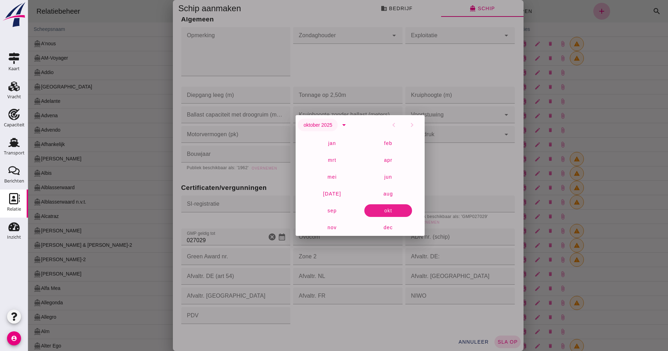
click at [331, 127] on button "oktober 2025" at bounding box center [318, 125] width 40 height 13
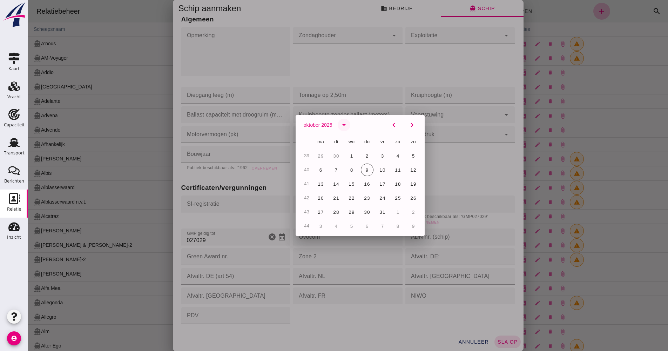
click at [340, 127] on icon "arrow_drop_down" at bounding box center [344, 125] width 8 height 8
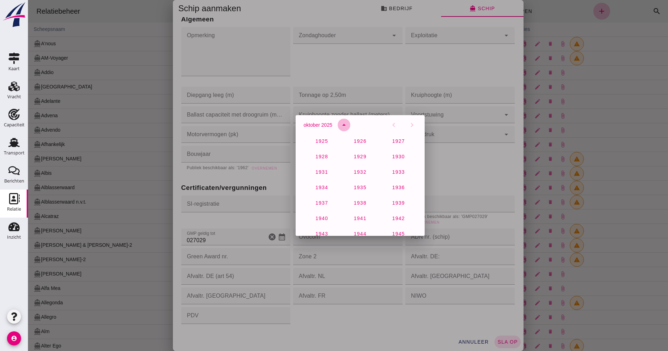
scroll to position [465, 0]
click at [323, 203] on span "2027" at bounding box center [321, 201] width 13 height 6
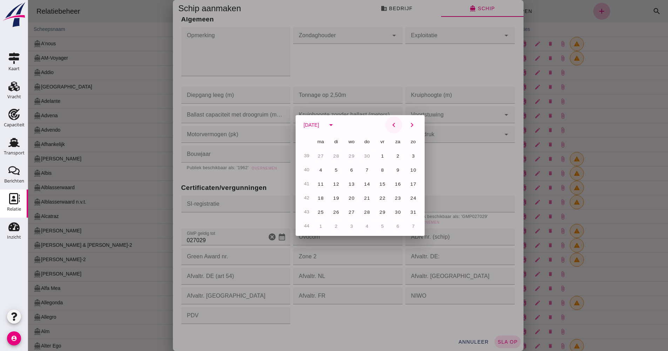
click at [391, 126] on icon "chevron_left" at bounding box center [394, 125] width 8 height 8
click at [338, 169] on button "6" at bounding box center [336, 169] width 13 height 13
type input "[DATE]"
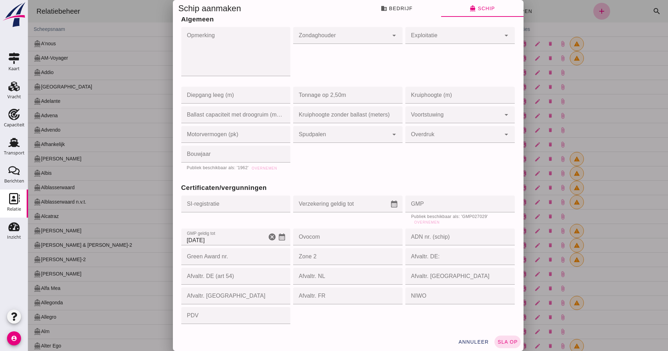
click at [436, 200] on input "GMP" at bounding box center [457, 203] width 105 height 17
paste input "027029"
type input "027029"
click at [433, 161] on div "Algemeen Opmerking Opmerking cancel Zondaghouder Zondaghouder cancel arrow_drop…" at bounding box center [348, 89] width 337 height 168
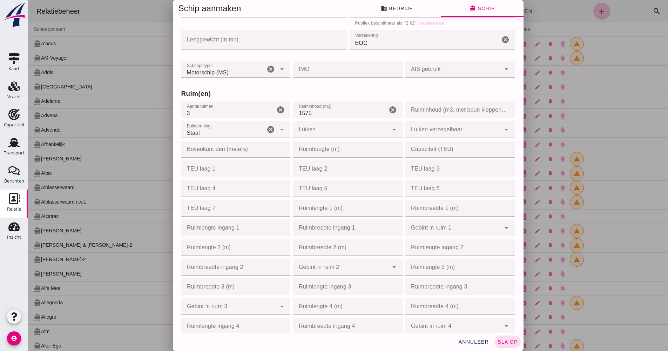
scroll to position [0, 0]
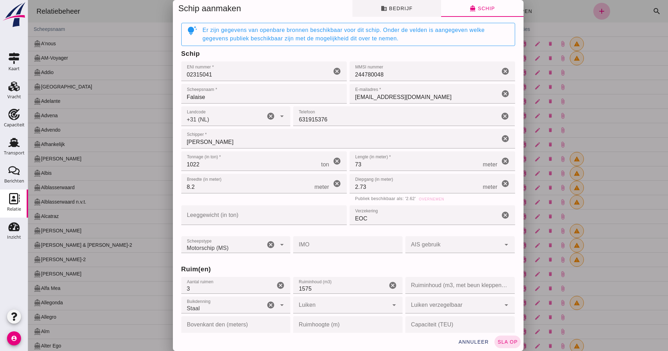
click at [390, 10] on span "business Bedrijf" at bounding box center [397, 8] width 32 height 6
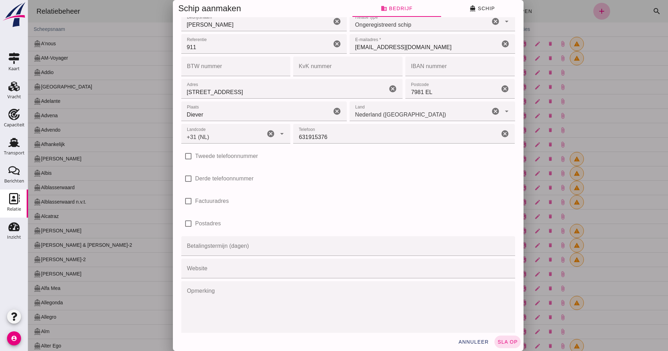
scroll to position [20, 0]
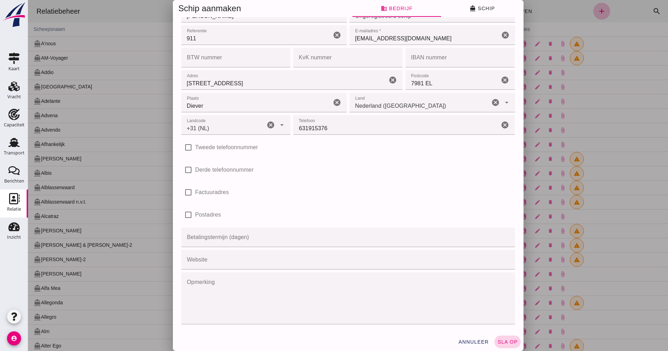
click at [510, 341] on span "sla op" at bounding box center [507, 342] width 21 height 6
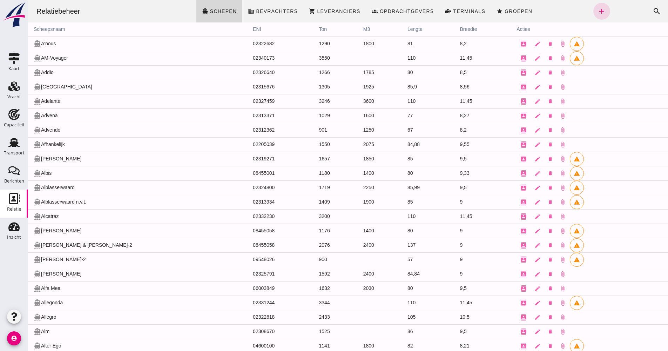
scroll to position [0, 0]
click at [653, 15] on icon "search" at bounding box center [657, 11] width 8 height 8
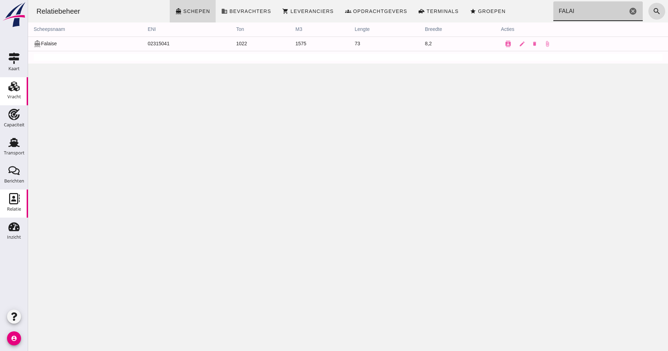
type input "FALAI"
click at [14, 93] on div "Vracht" at bounding box center [14, 97] width 14 height 10
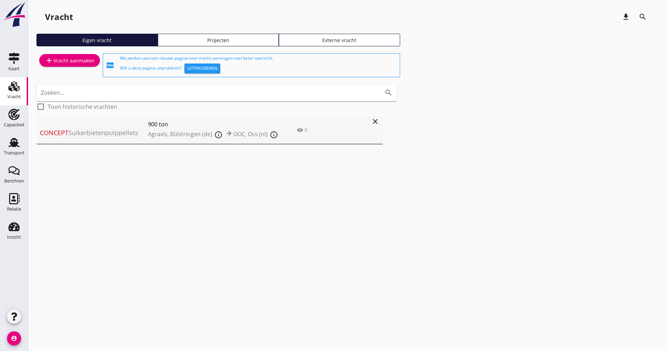
click at [156, 139] on span "Agravis, Bülstringen (de) info_outline OOC, Oss (nl) info_outline" at bounding box center [215, 134] width 135 height 13
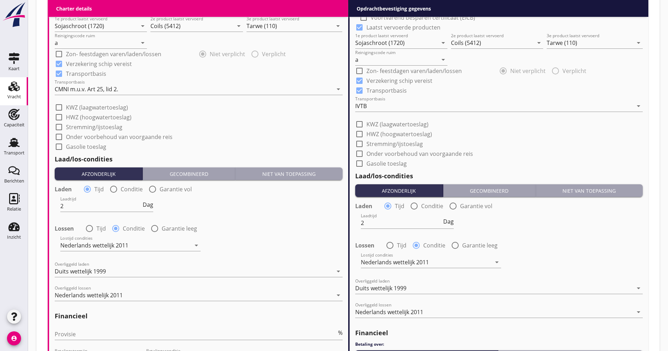
scroll to position [736, 0]
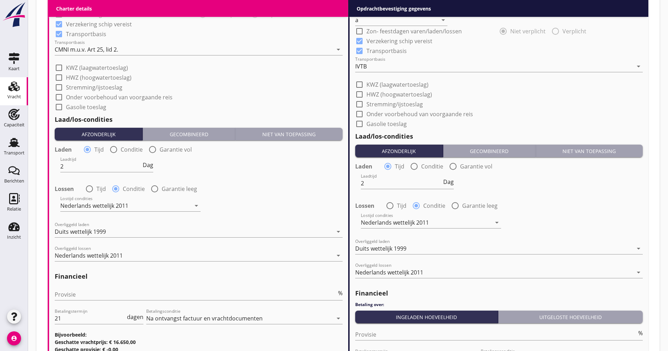
click at [282, 323] on div "Na ontvangst factuur en vrachtdocumenten" at bounding box center [239, 317] width 186 height 11
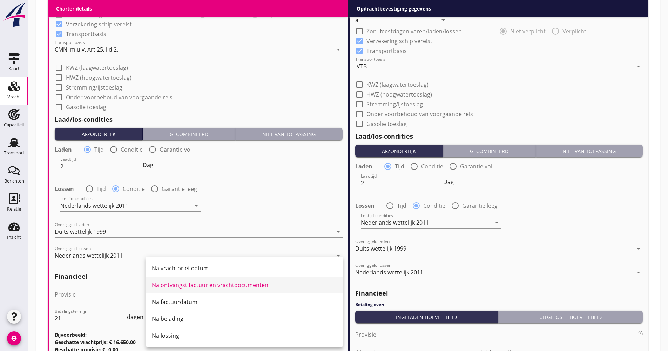
click at [230, 265] on div "Charter details keyboard_arrow_down (Richt)prijs 16650 En bloc Prijs opmerkinge…" at bounding box center [198, 3] width 301 height 803
click at [213, 281] on div "Na ontvangst factuur en vrachtdocumenten" at bounding box center [244, 285] width 185 height 8
click at [237, 284] on div "Charter details keyboard_arrow_down (Richt)prijs 16650 En bloc Prijs opmerkinge…" at bounding box center [198, 3] width 301 height 803
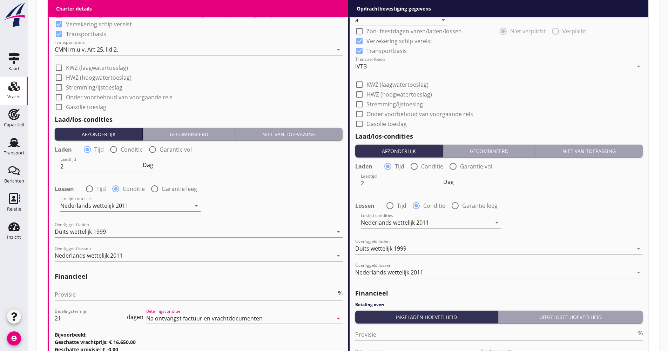
scroll to position [839, 0]
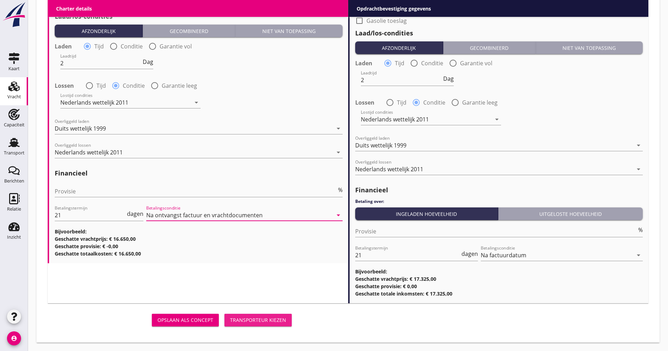
click at [261, 318] on div "Transporteur kiezen" at bounding box center [258, 319] width 56 height 7
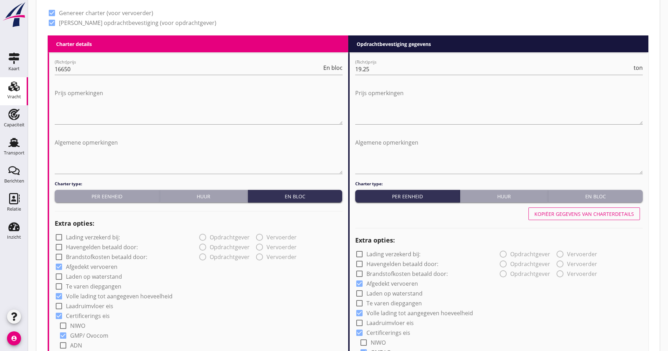
scroll to position [168, 0]
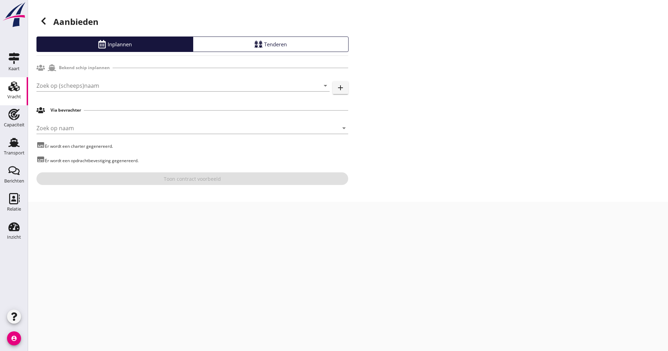
click at [124, 92] on div "Zoek op (scheeps)naam arrow_drop_down" at bounding box center [182, 89] width 293 height 18
click at [115, 86] on input "Zoek op (scheeps)naam" at bounding box center [173, 85] width 274 height 11
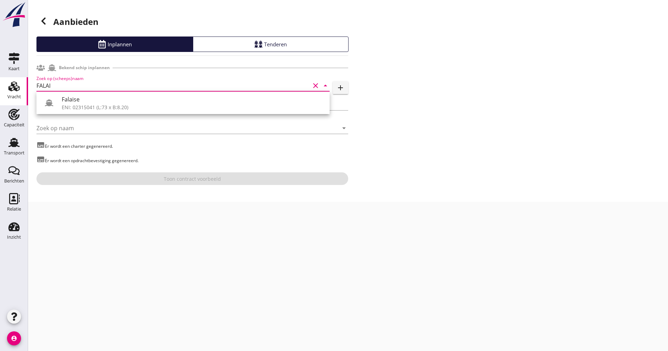
click at [103, 99] on div "Falaise" at bounding box center [193, 99] width 262 height 8
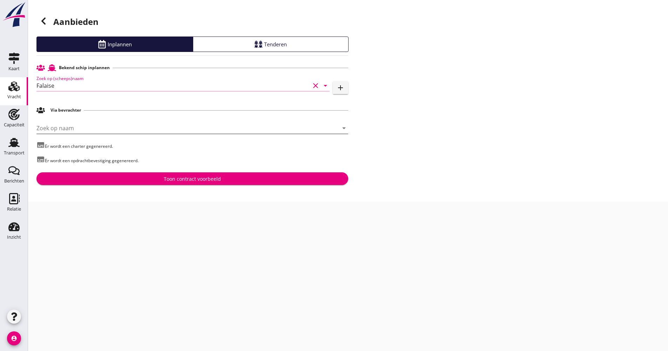
type input "Falaise"
click at [84, 126] on input "Zoek op naam" at bounding box center [182, 127] width 292 height 11
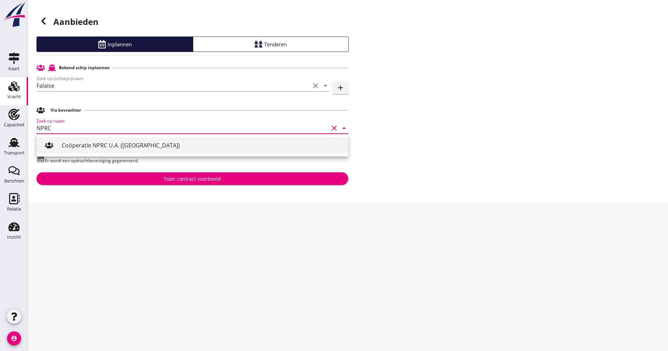
click at [91, 142] on div "Coöperatie NPRC U.A. ([GEOGRAPHIC_DATA])" at bounding box center [202, 145] width 281 height 8
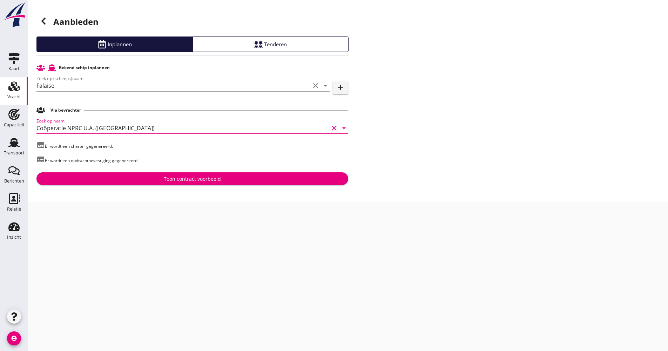
type input "Coöperatie NPRC U.A. ([GEOGRAPHIC_DATA])"
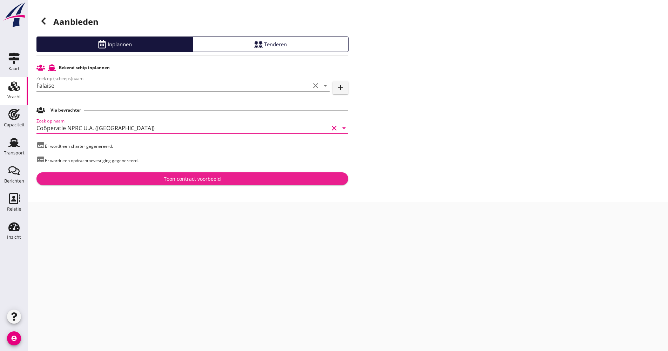
click at [122, 184] on button "Toon contract voorbeeld" at bounding box center [192, 178] width 312 height 13
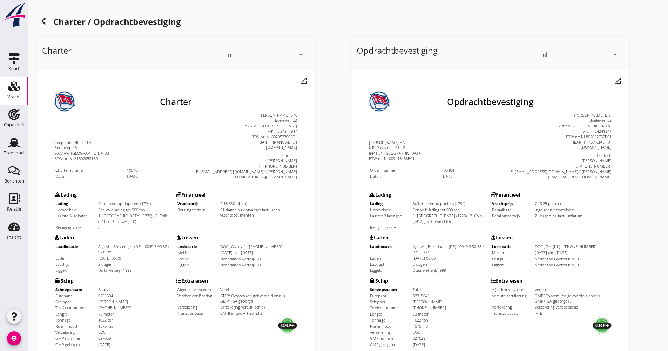
click at [40, 20] on icon at bounding box center [43, 21] width 8 height 8
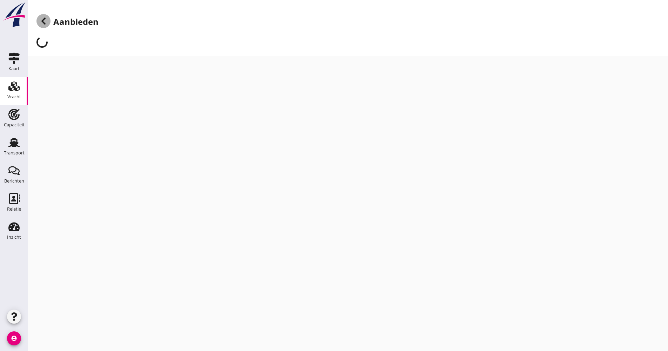
click at [41, 20] on icon at bounding box center [43, 21] width 8 height 8
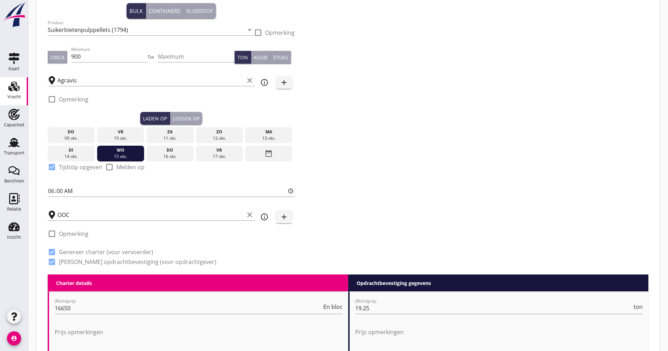
scroll to position [140, 0]
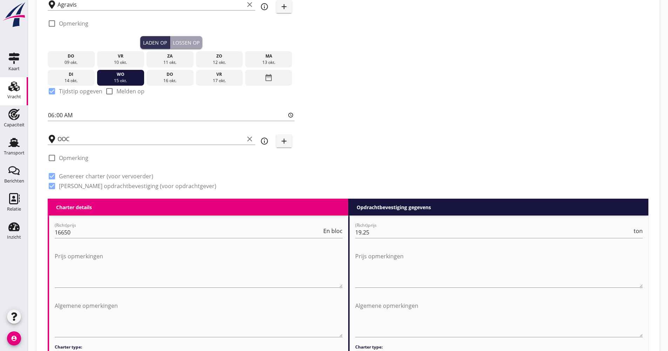
click at [194, 42] on div "Lossen op" at bounding box center [186, 42] width 27 height 7
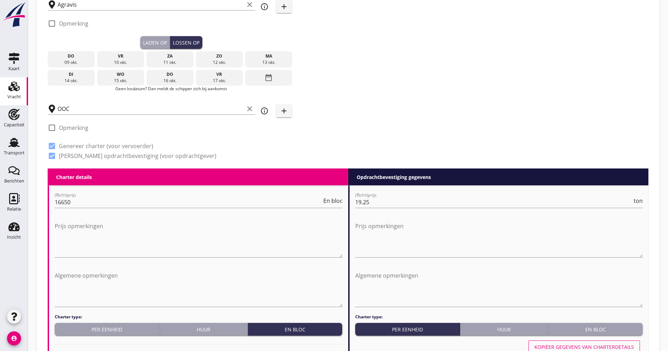
click at [260, 75] on div "date_range" at bounding box center [268, 78] width 47 height 16
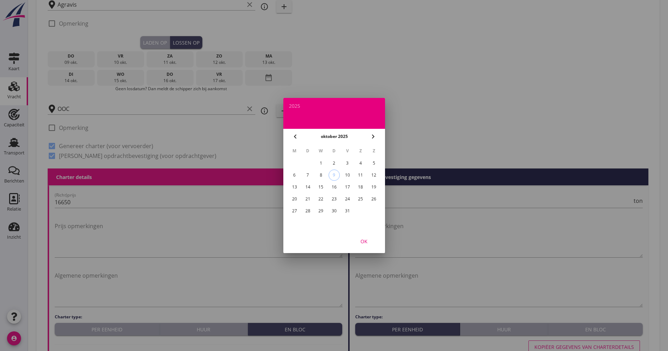
click at [291, 197] on div "20" at bounding box center [294, 198] width 11 height 11
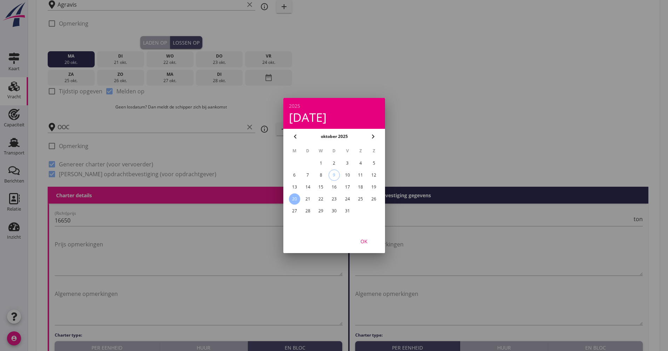
click at [366, 237] on div "OK" at bounding box center [364, 240] width 20 height 7
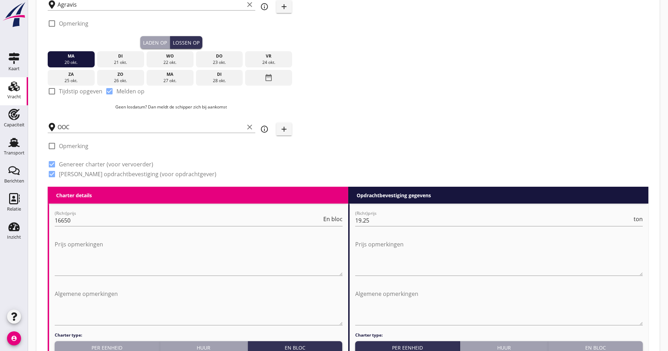
drag, startPoint x: 81, startPoint y: 58, endPoint x: 257, endPoint y: 59, distance: 176.0
click at [257, 59] on div "[DATE] [DATE] [DATE] [DATE] [DATE] [DATE] [DATE] [DATE] [DATE] date_range" at bounding box center [171, 67] width 247 height 37
click at [257, 58] on div "vr" at bounding box center [268, 56] width 43 height 6
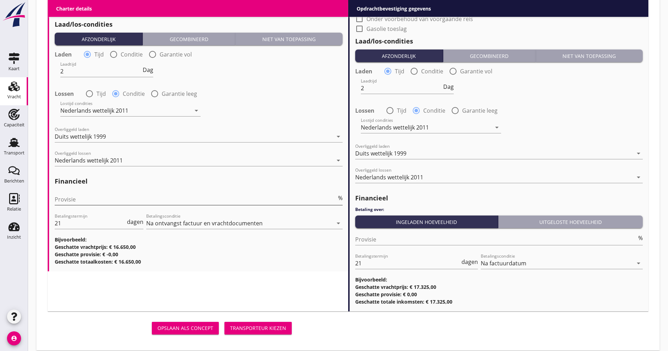
scroll to position [809, 0]
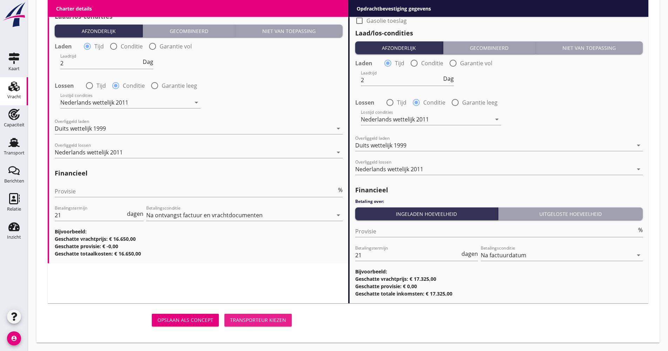
click at [274, 324] on button "Transporteur kiezen" at bounding box center [257, 319] width 67 height 13
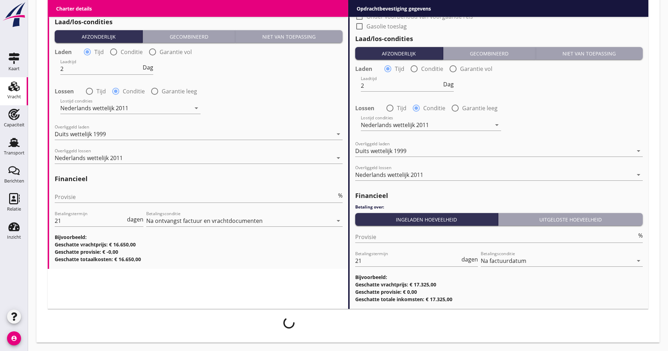
scroll to position [804, 0]
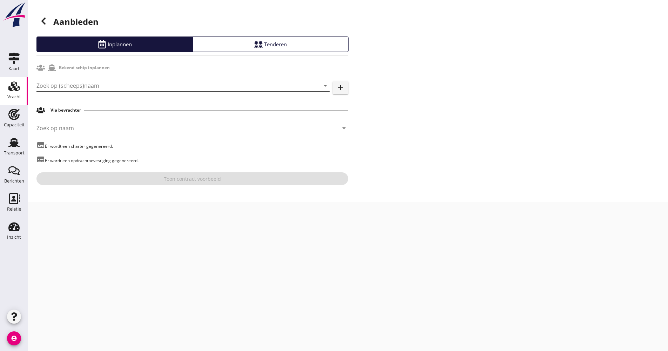
click at [78, 82] on input "Zoek op (scheeps)naam" at bounding box center [173, 85] width 274 height 11
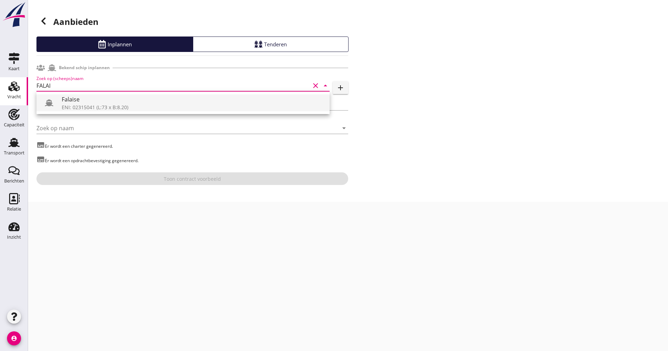
click at [173, 108] on div "ENI: 02315041 (L:73 x B:8.20)" at bounding box center [193, 106] width 262 height 7
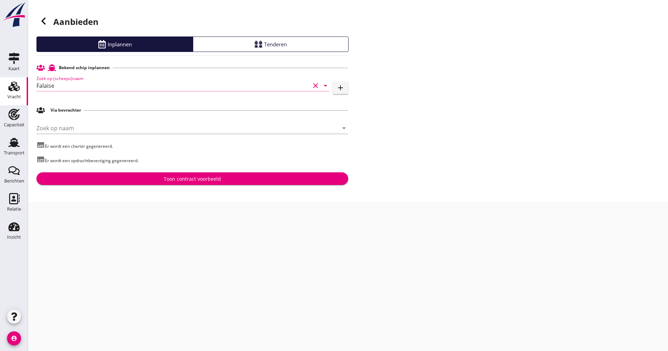
type input "Falaise"
click at [116, 118] on div "[PERSON_NAME] op naam arrow_drop_down" at bounding box center [192, 129] width 312 height 24
drag, startPoint x: 102, startPoint y: 128, endPoint x: 104, endPoint y: 124, distance: 4.2
click at [102, 129] on input "Zoek op naam" at bounding box center [182, 127] width 292 height 11
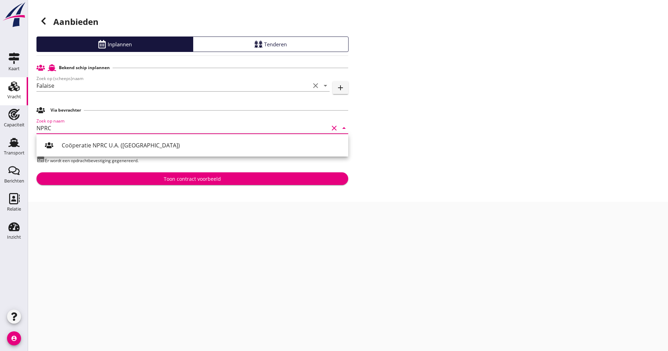
click at [97, 138] on div "Coöperatie NPRC U.A. ([GEOGRAPHIC_DATA])" at bounding box center [202, 145] width 281 height 17
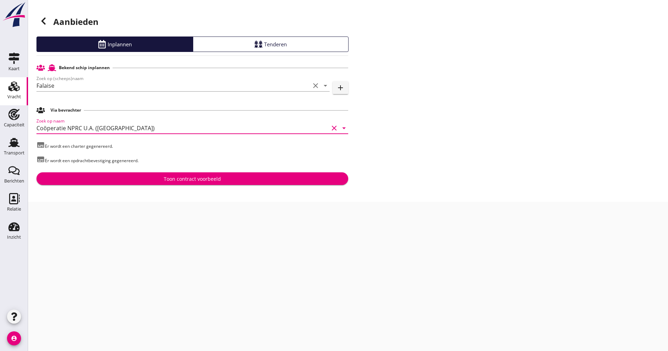
type input "Coöperatie NPRC U.A. ([GEOGRAPHIC_DATA])"
click at [122, 177] on div "Toon contract voorbeeld" at bounding box center [192, 178] width 301 height 7
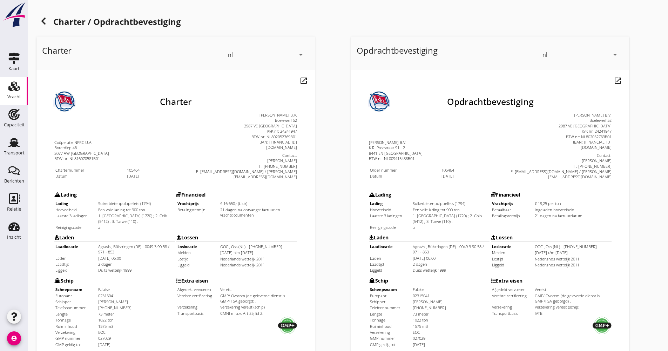
scroll to position [140, 0]
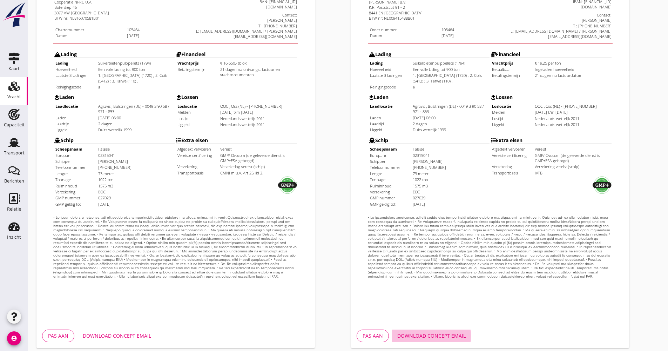
click at [445, 333] on div "Download concept email" at bounding box center [431, 335] width 68 height 7
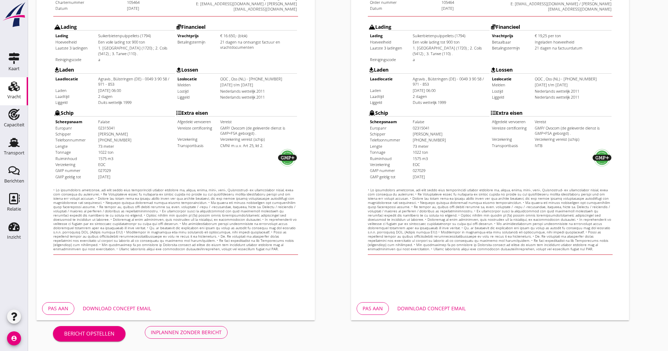
scroll to position [169, 0]
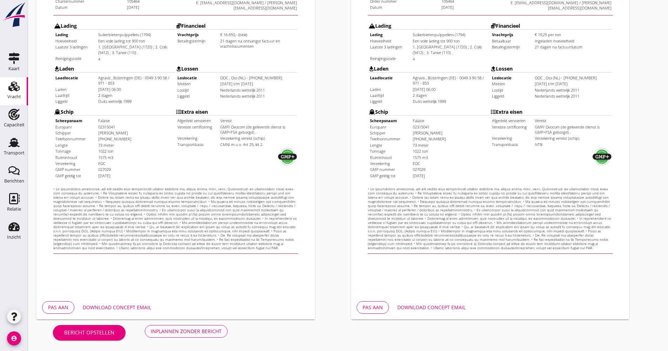
click at [127, 310] on div "Download concept email" at bounding box center [117, 306] width 68 height 7
click at [182, 334] on div "Inplannen zonder bericht" at bounding box center [186, 330] width 71 height 7
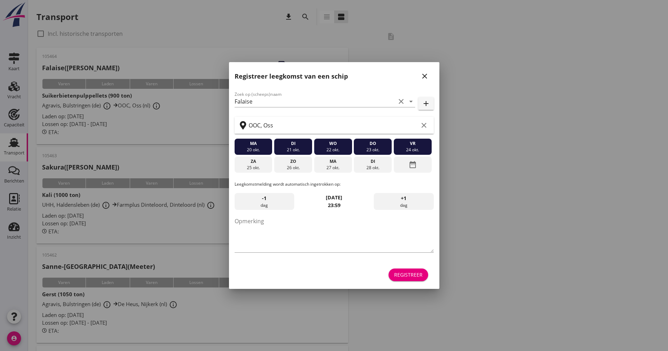
click at [414, 276] on div "Registreer" at bounding box center [408, 274] width 28 height 7
